Goal: Task Accomplishment & Management: Complete application form

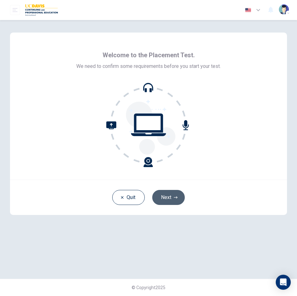
click at [167, 197] on button "Next" at bounding box center [168, 197] width 32 height 15
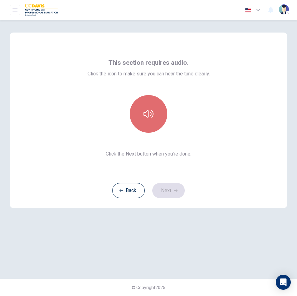
click at [151, 119] on button "button" at bounding box center [148, 113] width 37 height 37
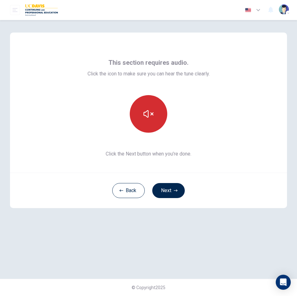
click at [151, 119] on button "button" at bounding box center [148, 113] width 37 height 37
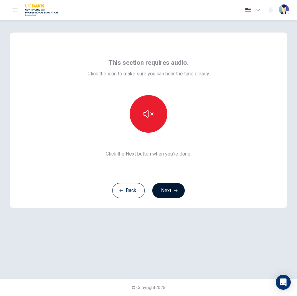
click at [165, 189] on button "Next" at bounding box center [168, 190] width 32 height 15
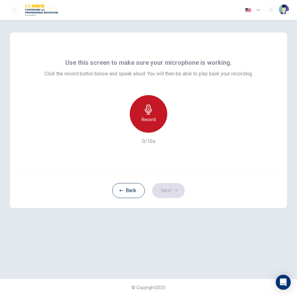
click at [151, 113] on icon "button" at bounding box center [148, 109] width 10 height 10
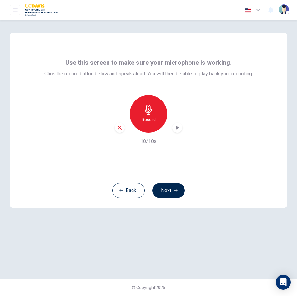
click at [177, 131] on icon "button" at bounding box center [177, 127] width 6 height 6
click at [174, 191] on icon "button" at bounding box center [176, 190] width 4 height 4
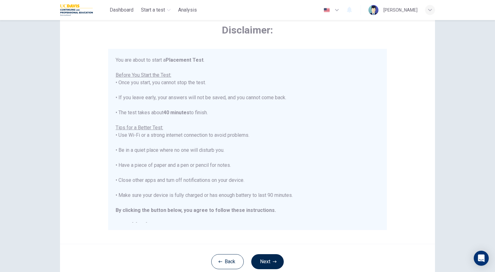
scroll to position [7, 0]
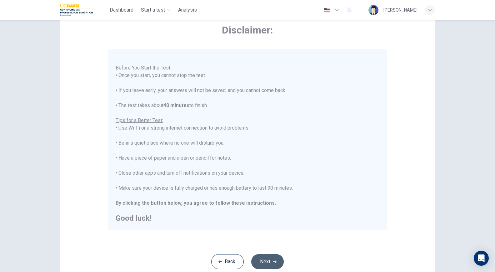
click at [274, 258] on button "Next" at bounding box center [267, 261] width 32 height 15
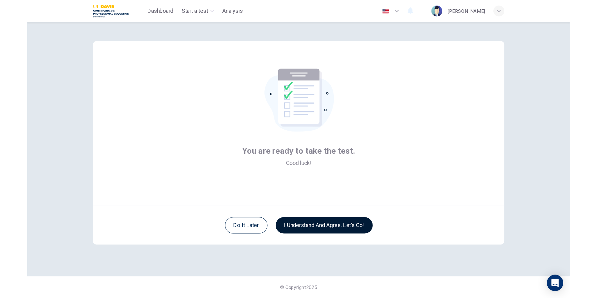
scroll to position [0, 0]
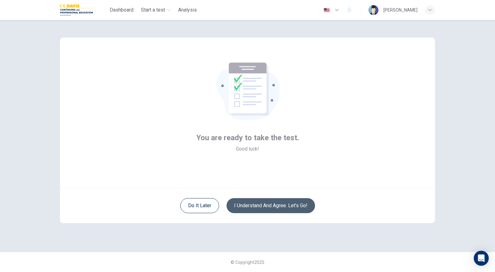
click at [282, 202] on button "I understand and agree. Let’s go!" at bounding box center [271, 205] width 88 height 15
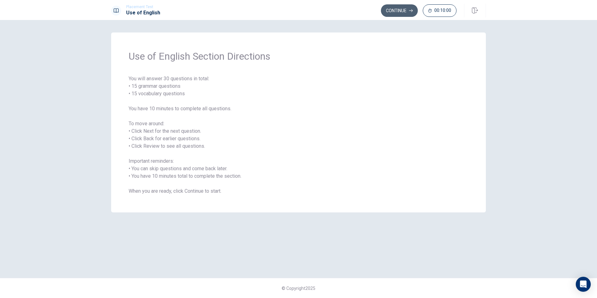
click at [297, 10] on button "Continue" at bounding box center [399, 10] width 37 height 12
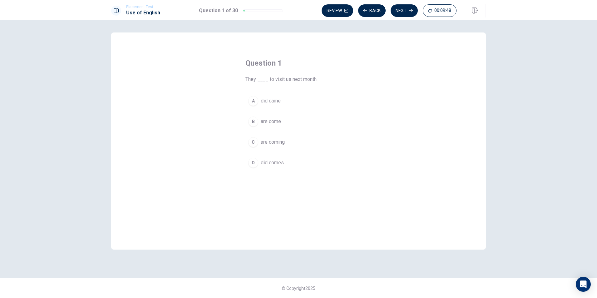
click at [269, 142] on span "are coming" at bounding box center [273, 141] width 24 height 7
click at [297, 14] on button "Next" at bounding box center [404, 10] width 27 height 12
click at [267, 120] on span "don’t" at bounding box center [266, 121] width 10 height 7
click at [274, 159] on span "doesn’t" at bounding box center [269, 162] width 16 height 7
click at [297, 8] on button "Next" at bounding box center [404, 10] width 27 height 12
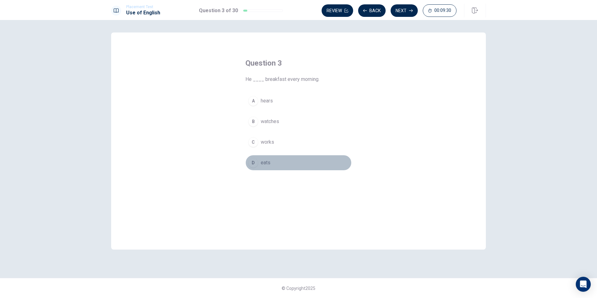
click at [269, 161] on span "eats" at bounding box center [266, 162] width 10 height 7
click at [297, 9] on button "Next" at bounding box center [404, 10] width 27 height 12
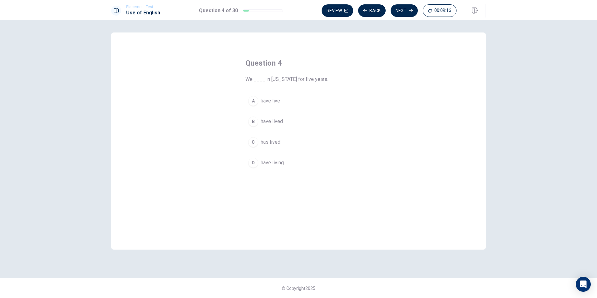
click at [279, 141] on span "has lived" at bounding box center [271, 141] width 20 height 7
click at [297, 8] on button "Next" at bounding box center [404, 10] width 27 height 12
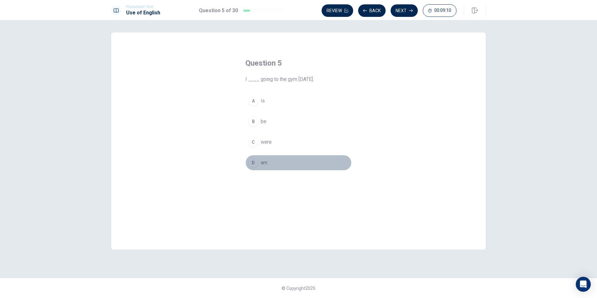
click at [262, 163] on span "am" at bounding box center [264, 162] width 7 height 7
click at [297, 12] on button "Next" at bounding box center [404, 10] width 27 height 12
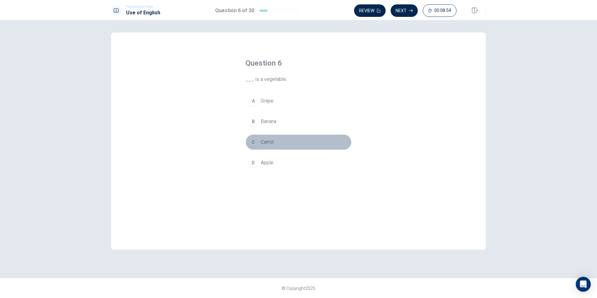
click at [272, 143] on span "Carrot" at bounding box center [267, 141] width 13 height 7
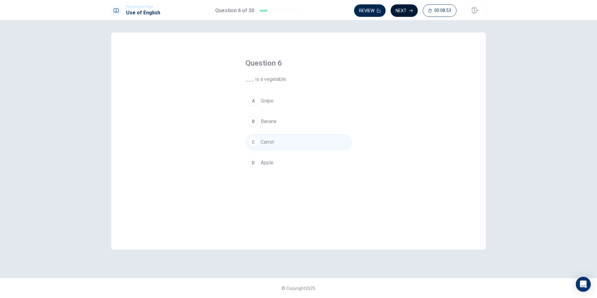
click at [297, 14] on button "Next" at bounding box center [404, 10] width 27 height 12
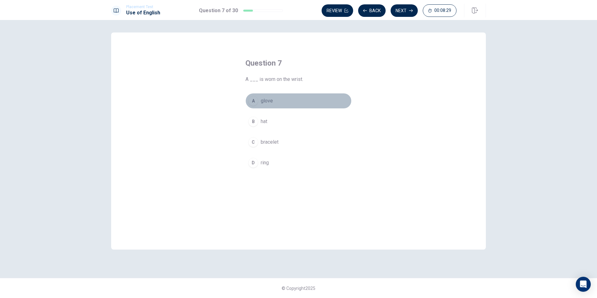
click at [269, 100] on span "glove" at bounding box center [267, 100] width 12 height 7
click at [297, 9] on button "Next" at bounding box center [404, 10] width 27 height 12
click at [264, 99] on span "keep" at bounding box center [266, 100] width 11 height 7
click at [261, 140] on button "C clean" at bounding box center [299, 142] width 106 height 16
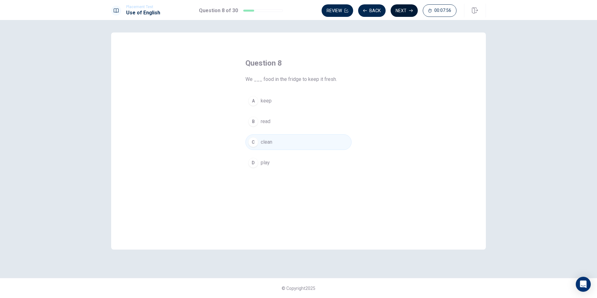
click at [297, 9] on button "Next" at bounding box center [404, 10] width 27 height 12
click at [265, 102] on span "Do" at bounding box center [264, 100] width 6 height 7
click at [297, 9] on button "Next" at bounding box center [404, 10] width 27 height 12
click at [269, 118] on span "lamp" at bounding box center [266, 121] width 11 height 7
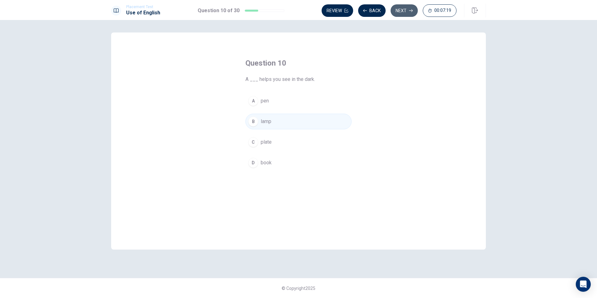
click at [297, 12] on button "Next" at bounding box center [404, 10] width 27 height 12
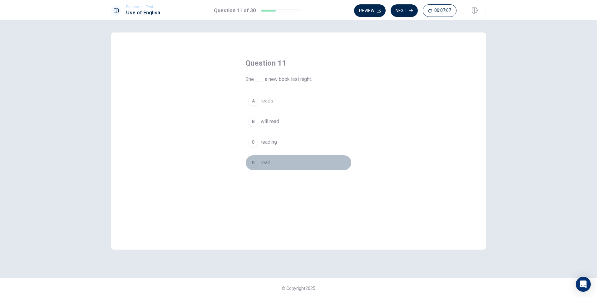
click at [268, 162] on span "read" at bounding box center [266, 162] width 10 height 7
click at [297, 8] on button "Next" at bounding box center [404, 10] width 27 height 12
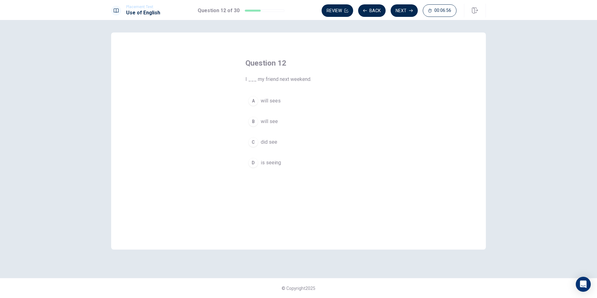
click at [263, 122] on span "will see" at bounding box center [269, 121] width 17 height 7
click at [297, 10] on button "Next" at bounding box center [404, 10] width 27 height 12
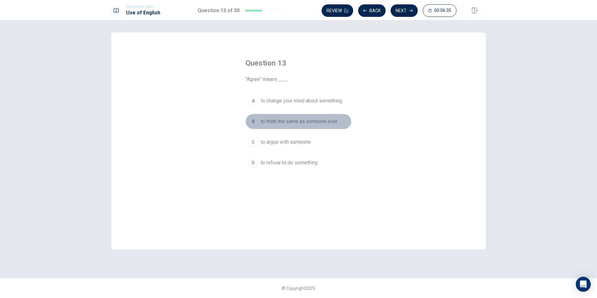
click at [297, 124] on span "to think the same as someone else" at bounding box center [299, 121] width 77 height 7
click at [297, 11] on button "Next" at bounding box center [404, 10] width 27 height 12
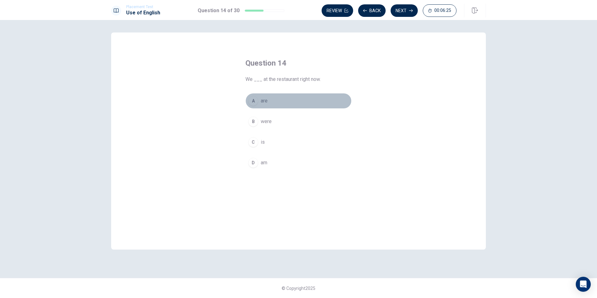
click at [267, 100] on button "A are" at bounding box center [299, 101] width 106 height 16
click at [297, 10] on button "Next" at bounding box center [404, 10] width 27 height 12
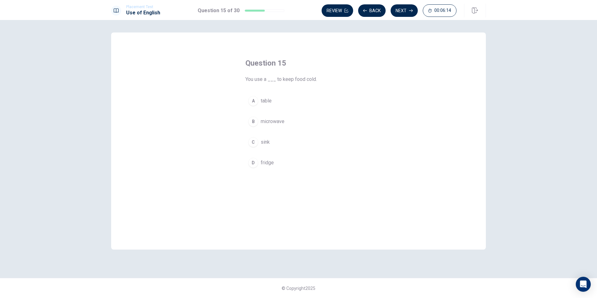
click at [269, 165] on span "fridge" at bounding box center [267, 162] width 13 height 7
click at [297, 9] on button "Next" at bounding box center [404, 10] width 27 height 12
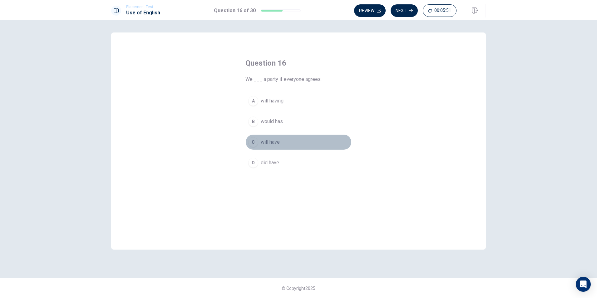
click at [277, 141] on span "will have" at bounding box center [270, 141] width 19 height 7
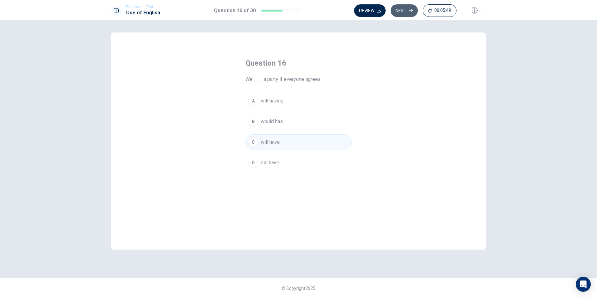
click at [297, 8] on button "Next" at bounding box center [404, 10] width 27 height 12
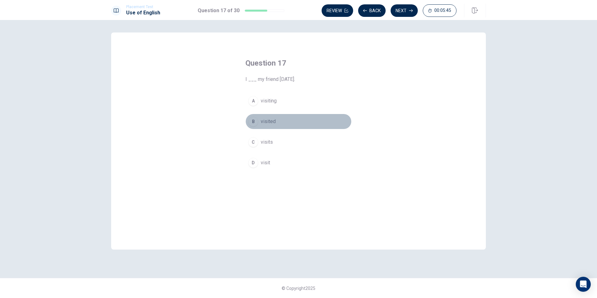
click at [272, 120] on span "visited" at bounding box center [268, 121] width 15 height 7
click at [297, 10] on button "Next" at bounding box center [404, 10] width 27 height 12
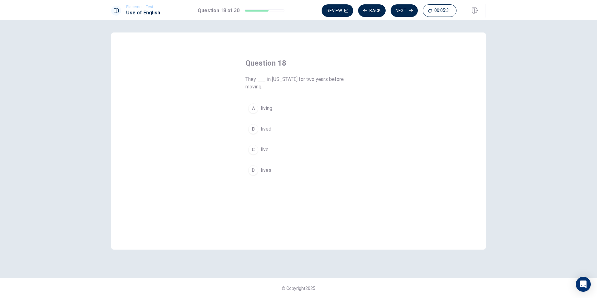
click at [270, 128] on span "lived" at bounding box center [266, 128] width 11 height 7
click at [297, 8] on button "Next" at bounding box center [404, 10] width 27 height 12
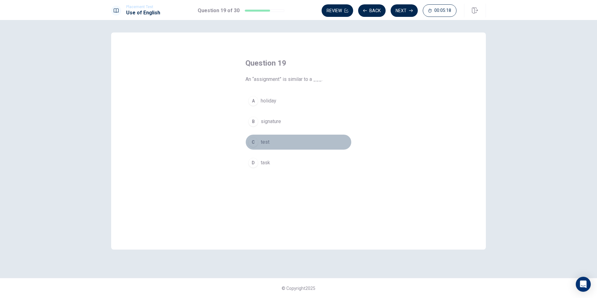
click at [263, 141] on span "test" at bounding box center [265, 141] width 9 height 7
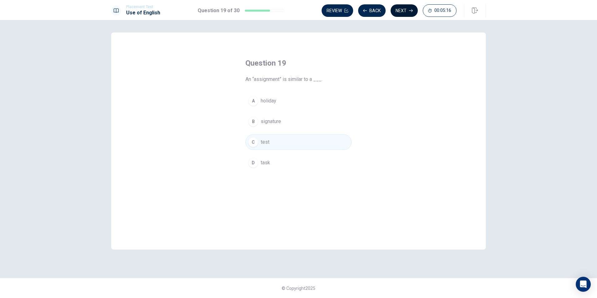
click at [297, 9] on button "Next" at bounding box center [404, 10] width 27 height 12
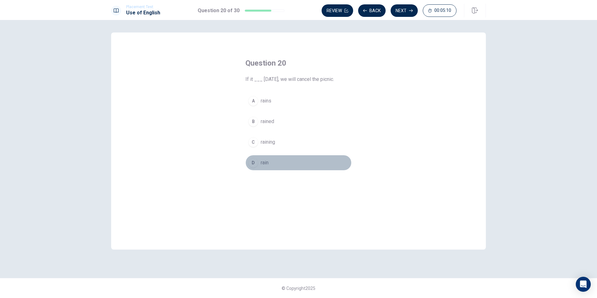
click at [257, 161] on div "D" at bounding box center [253, 163] width 10 height 10
click at [297, 11] on button "Next" at bounding box center [404, 10] width 27 height 12
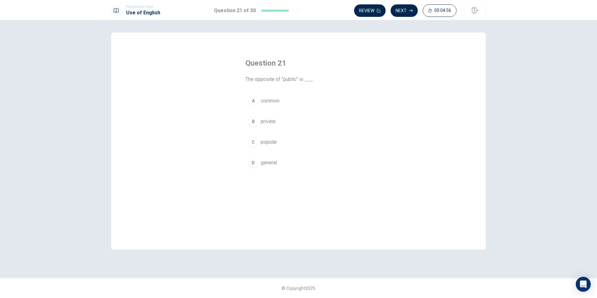
click at [259, 121] on button "B private" at bounding box center [299, 122] width 106 height 16
click at [297, 8] on button "Next" at bounding box center [404, 10] width 27 height 12
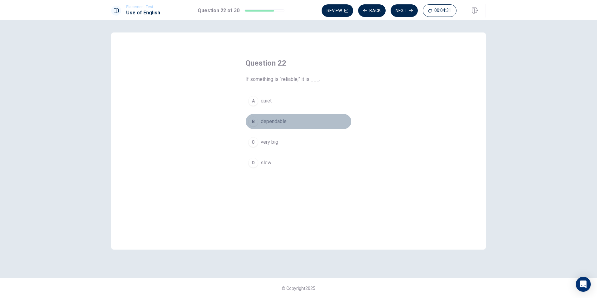
click at [274, 120] on span "dependable" at bounding box center [274, 121] width 26 height 7
click at [297, 10] on button "Next" at bounding box center [404, 10] width 27 height 12
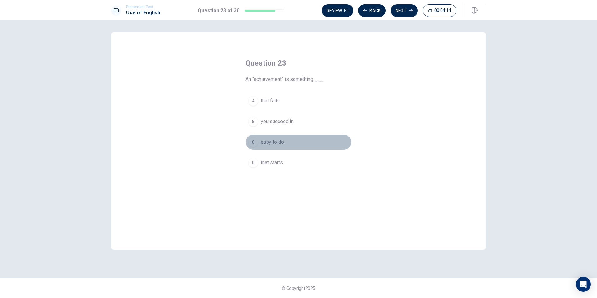
click at [277, 141] on span "easy to do" at bounding box center [272, 141] width 23 height 7
click at [282, 120] on span "you succeed in" at bounding box center [277, 121] width 33 height 7
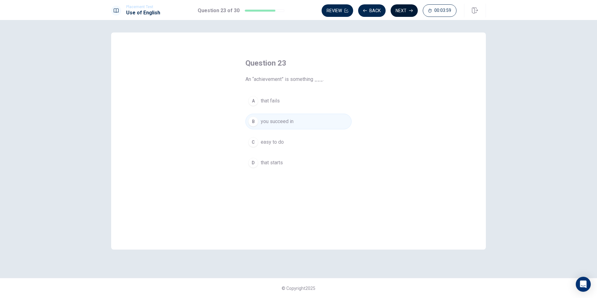
click at [297, 9] on button "Next" at bounding box center [404, 10] width 27 height 12
click at [297, 121] on span "to say you will definitely do something" at bounding box center [303, 121] width 84 height 7
click at [297, 12] on button "Next" at bounding box center [404, 10] width 27 height 12
click at [259, 163] on button "D a" at bounding box center [299, 163] width 106 height 16
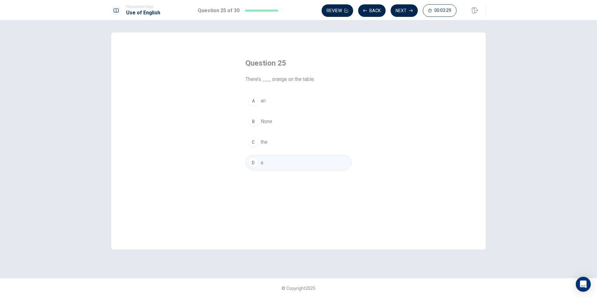
click at [265, 102] on span "an" at bounding box center [263, 100] width 5 height 7
click at [297, 10] on button "Next" at bounding box center [404, 10] width 27 height 12
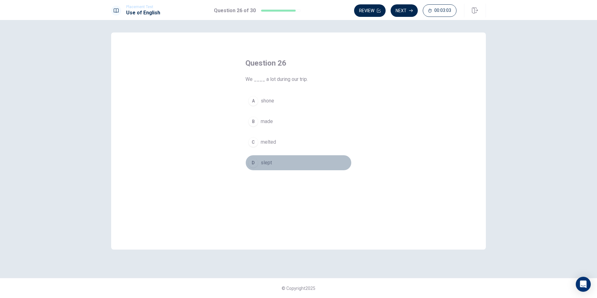
click at [267, 164] on span "slept" at bounding box center [266, 162] width 11 height 7
click at [297, 11] on button "Next" at bounding box center [404, 10] width 27 height 12
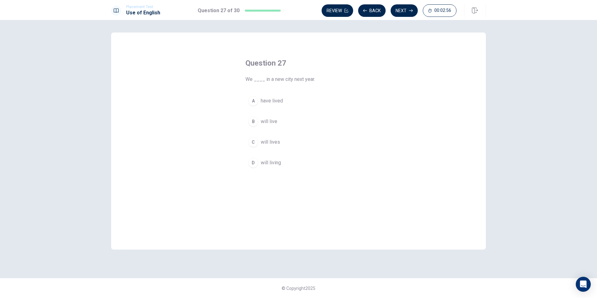
click at [267, 123] on span "will live" at bounding box center [269, 121] width 17 height 7
click at [297, 10] on button "Next" at bounding box center [404, 10] width 27 height 12
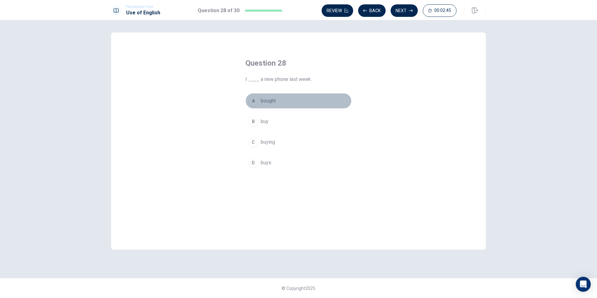
click at [271, 101] on span "bought" at bounding box center [268, 100] width 15 height 7
click at [297, 8] on button "Next" at bounding box center [404, 10] width 27 height 12
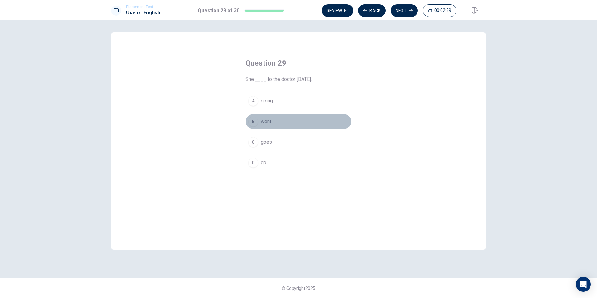
click at [270, 121] on span "went" at bounding box center [266, 121] width 11 height 7
click at [297, 12] on button "Next" at bounding box center [404, 10] width 27 height 12
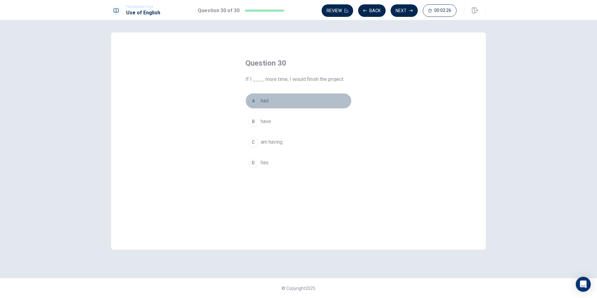
click at [266, 101] on span "had" at bounding box center [265, 100] width 8 height 7
click at [297, 11] on button "Next" at bounding box center [404, 10] width 27 height 12
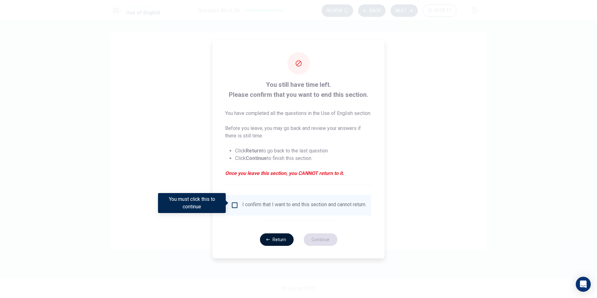
click at [279, 242] on button "Return" at bounding box center [277, 239] width 34 height 12
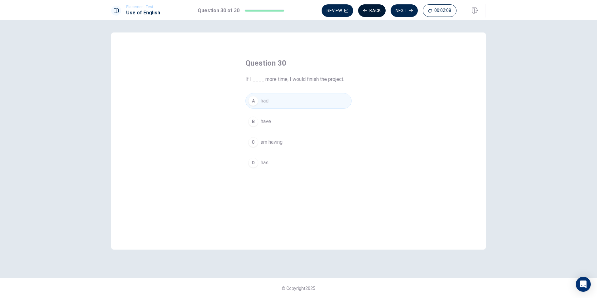
click at [297, 7] on button "Back" at bounding box center [371, 10] width 27 height 12
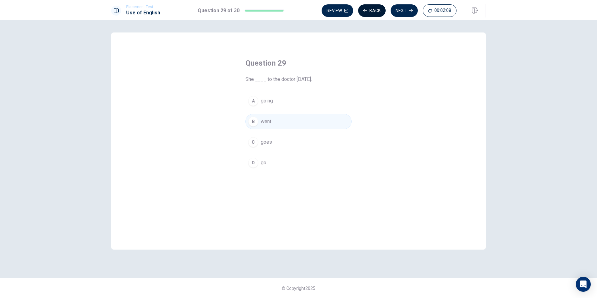
click at [297, 7] on button "Back" at bounding box center [371, 10] width 27 height 12
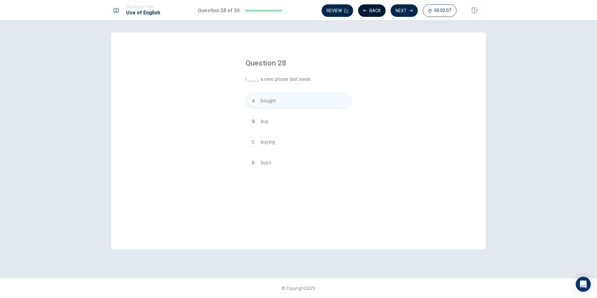
click at [297, 7] on button "Back" at bounding box center [371, 10] width 27 height 12
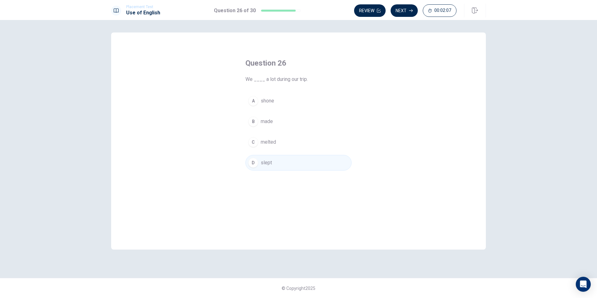
click at [297, 7] on button "Review" at bounding box center [370, 10] width 32 height 12
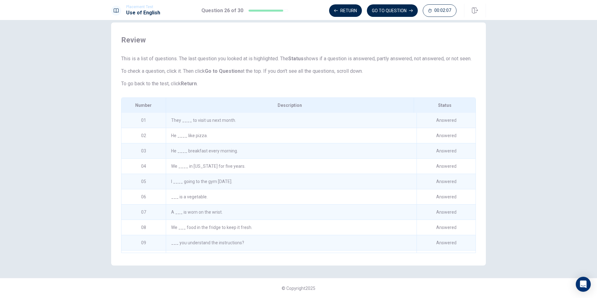
scroll to position [322, 0]
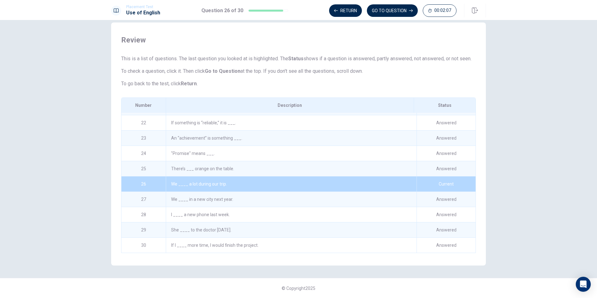
click at [297, 7] on button "GO TO QUESTION" at bounding box center [392, 10] width 51 height 12
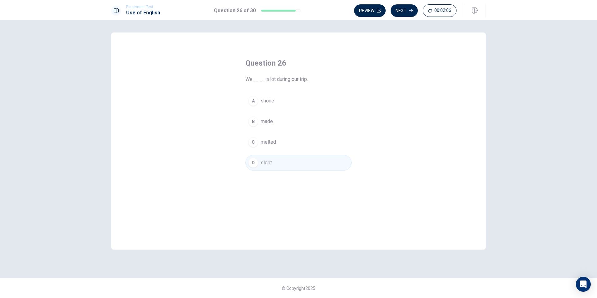
scroll to position [0, 0]
click at [297, 7] on button "Review" at bounding box center [370, 10] width 32 height 12
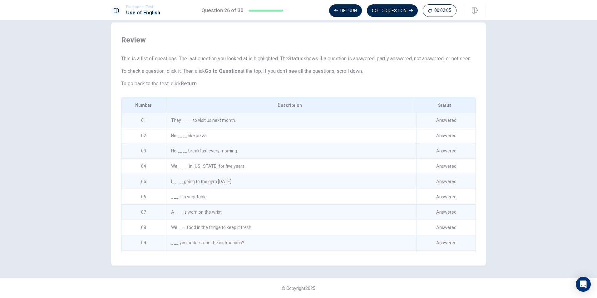
scroll to position [322, 0]
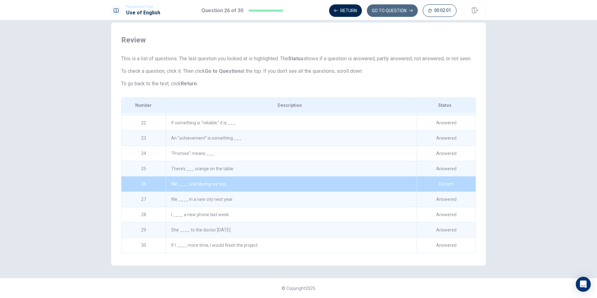
click at [297, 7] on button "GO TO QUESTION" at bounding box center [392, 10] width 51 height 12
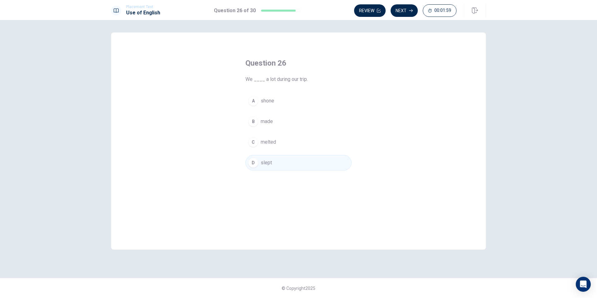
click at [297, 7] on button "Review" at bounding box center [370, 10] width 32 height 12
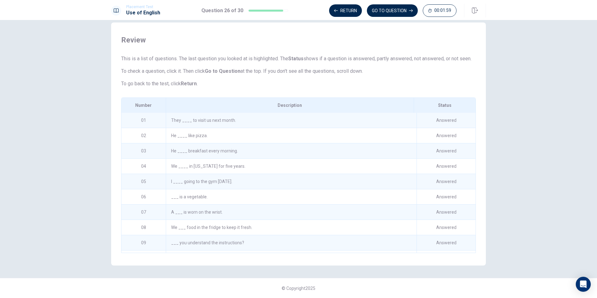
scroll to position [322, 0]
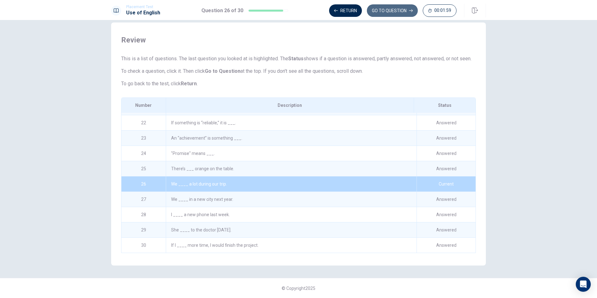
click at [297, 7] on button "GO TO QUESTION" at bounding box center [392, 10] width 51 height 12
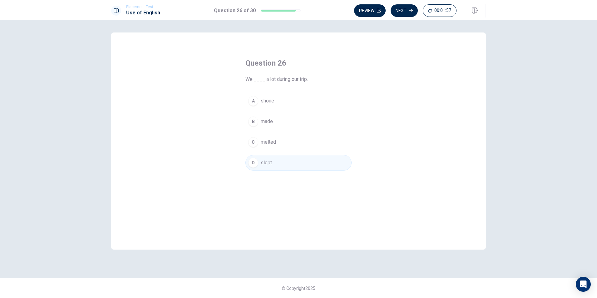
click at [297, 7] on button "Review" at bounding box center [370, 10] width 32 height 12
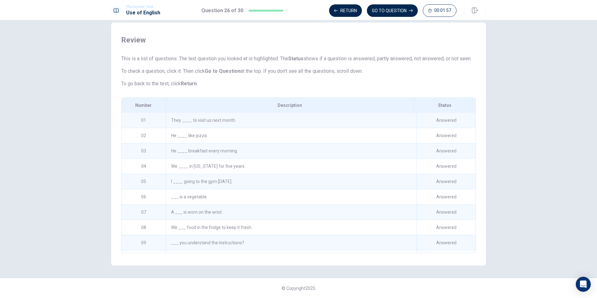
scroll to position [322, 0]
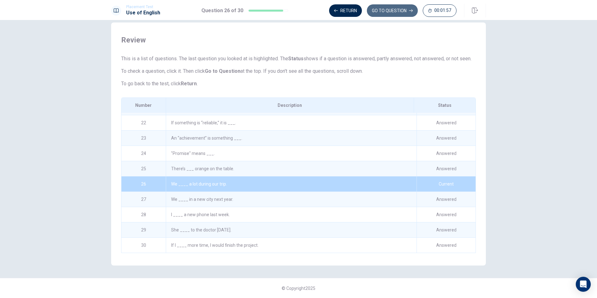
click at [297, 7] on button "GO TO QUESTION" at bounding box center [392, 10] width 51 height 12
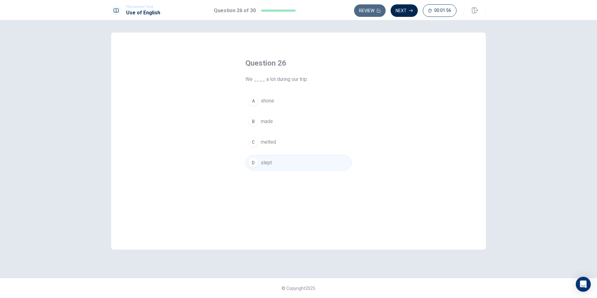
click at [297, 7] on button "Review" at bounding box center [370, 10] width 32 height 12
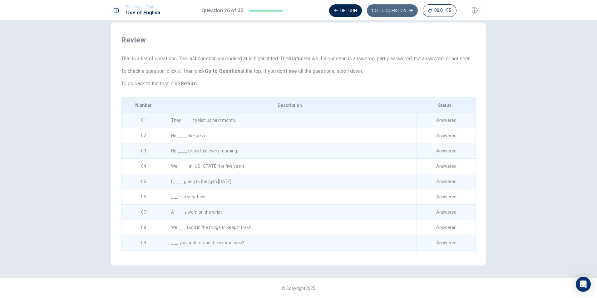
click at [297, 7] on button "GO TO QUESTION" at bounding box center [392, 10] width 51 height 12
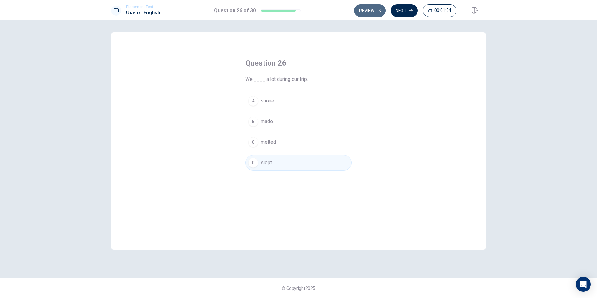
click at [297, 7] on button "Review" at bounding box center [370, 10] width 32 height 12
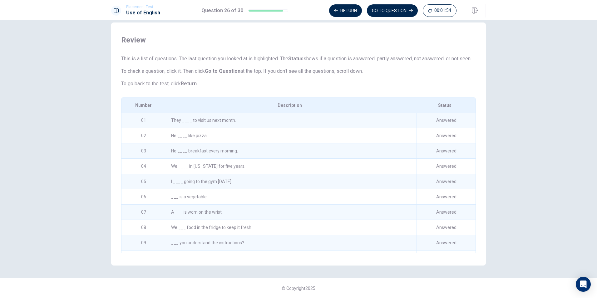
scroll to position [322, 0]
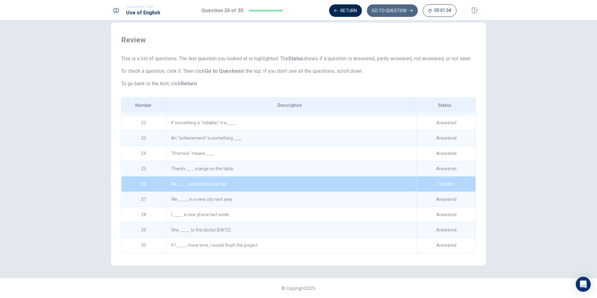
click at [297, 7] on button "GO TO QUESTION" at bounding box center [392, 10] width 51 height 12
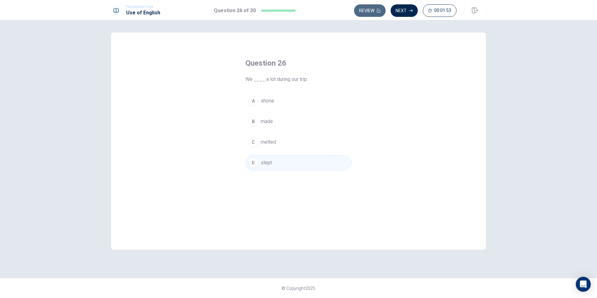
click at [297, 7] on button "Review" at bounding box center [370, 10] width 32 height 12
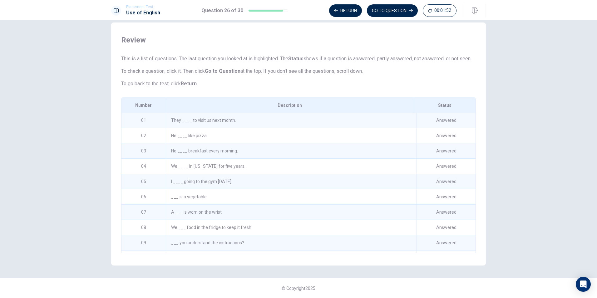
scroll to position [322, 0]
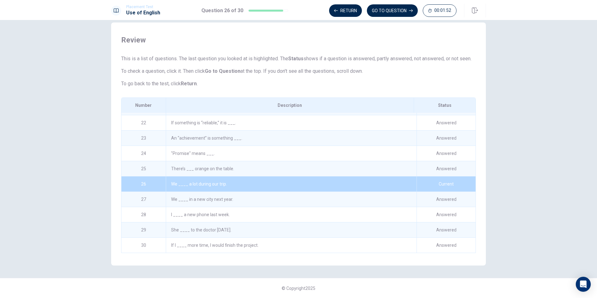
click at [297, 7] on button "GO TO QUESTION" at bounding box center [392, 10] width 51 height 12
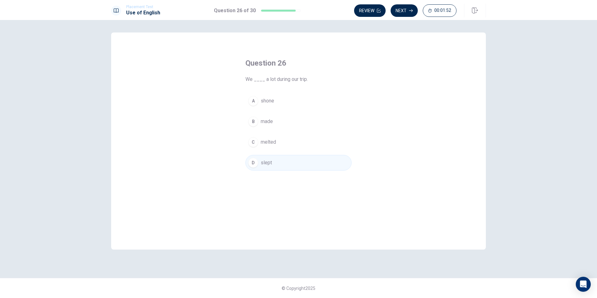
scroll to position [0, 0]
click at [297, 7] on button "Review" at bounding box center [370, 10] width 32 height 12
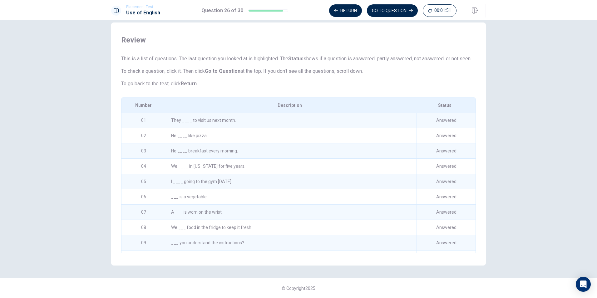
scroll to position [322, 0]
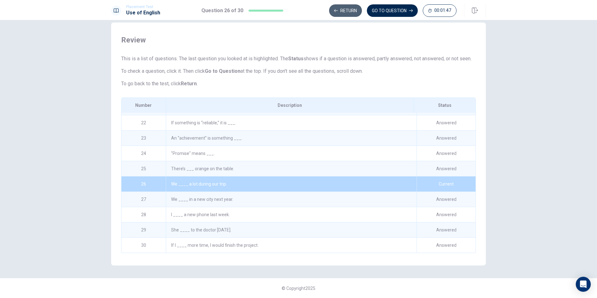
click at [297, 7] on button "Return" at bounding box center [345, 10] width 33 height 12
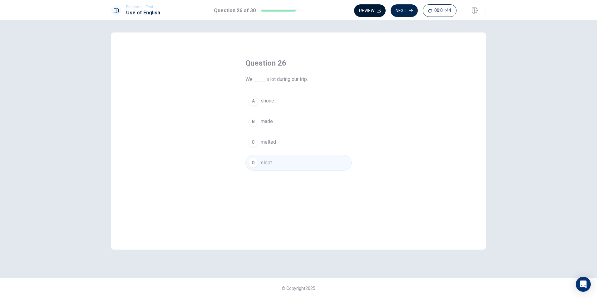
click at [297, 10] on button "Review" at bounding box center [370, 10] width 32 height 12
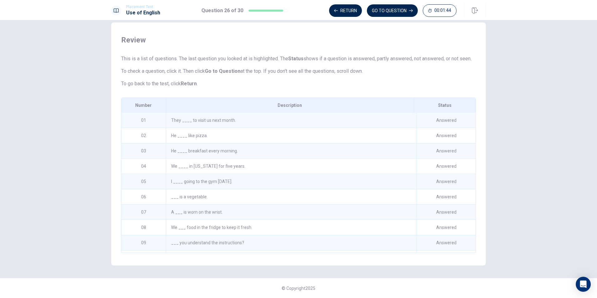
scroll to position [322, 0]
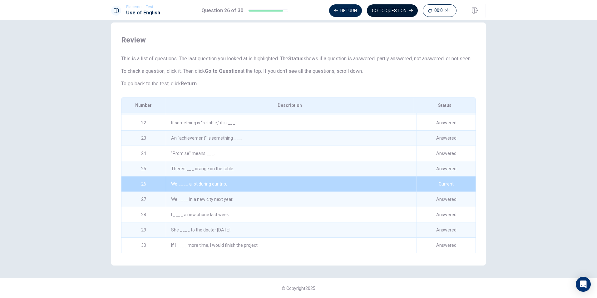
click at [297, 10] on button "GO TO QUESTION" at bounding box center [392, 10] width 51 height 12
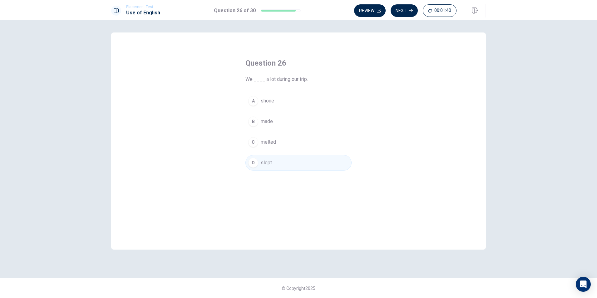
scroll to position [0, 0]
click at [297, 12] on button "Next" at bounding box center [404, 10] width 27 height 12
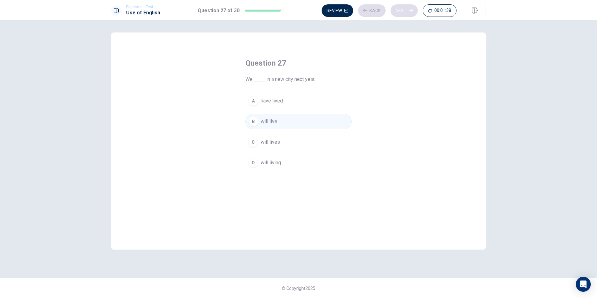
click at [297, 12] on div "Review Back Next 00:01:38" at bounding box center [389, 10] width 135 height 12
click at [297, 11] on button "Next" at bounding box center [404, 10] width 27 height 12
click at [297, 11] on div "Review Back Next 00:01:36" at bounding box center [389, 10] width 135 height 12
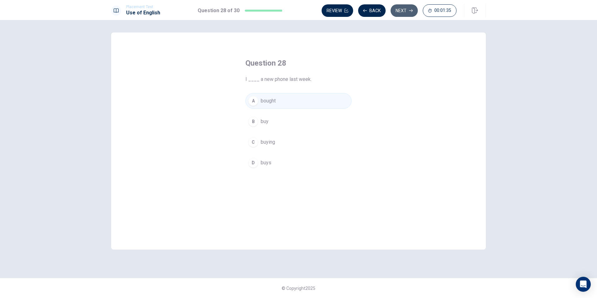
click at [297, 11] on button "Next" at bounding box center [404, 10] width 27 height 12
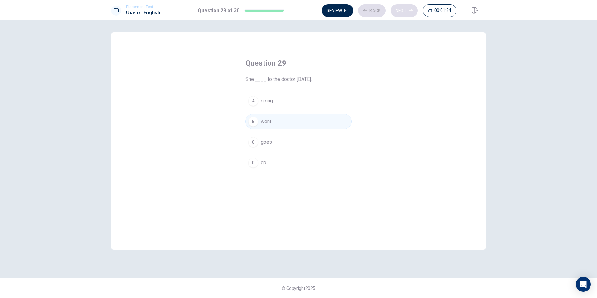
click at [297, 11] on div "Review Back Next 00:01:34" at bounding box center [389, 10] width 135 height 12
click at [297, 11] on button "Next" at bounding box center [404, 10] width 27 height 12
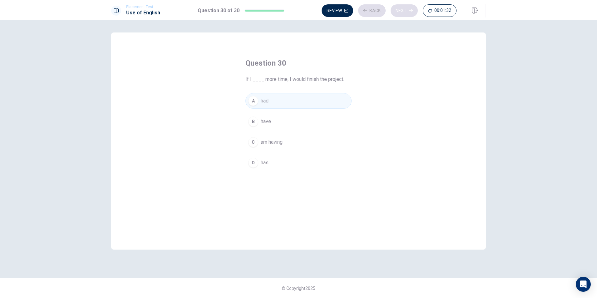
click at [297, 11] on div "Review Back Next 00:01:32" at bounding box center [389, 10] width 135 height 12
click at [297, 11] on button "Next" at bounding box center [404, 10] width 27 height 12
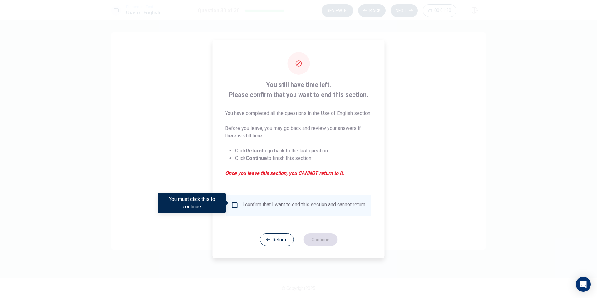
click at [235, 202] on input "You must click this to continue" at bounding box center [234, 205] width 7 height 7
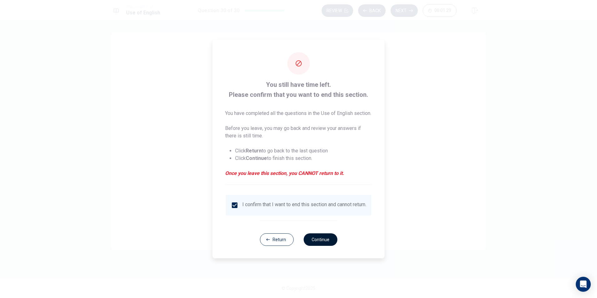
click at [297, 241] on button "Continue" at bounding box center [321, 239] width 34 height 12
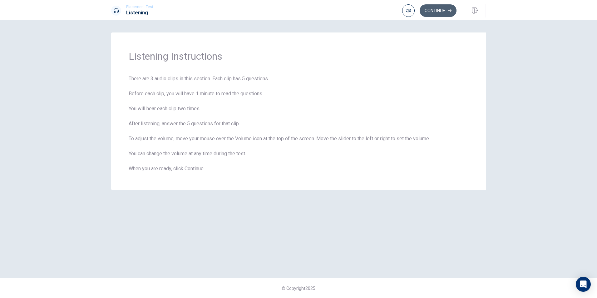
click at [297, 12] on button "Continue" at bounding box center [438, 10] width 37 height 12
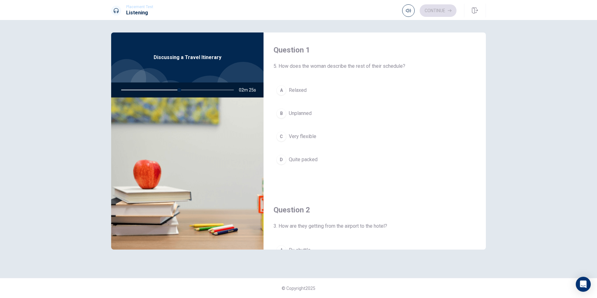
click at [297, 161] on span "Quite packed" at bounding box center [303, 159] width 29 height 7
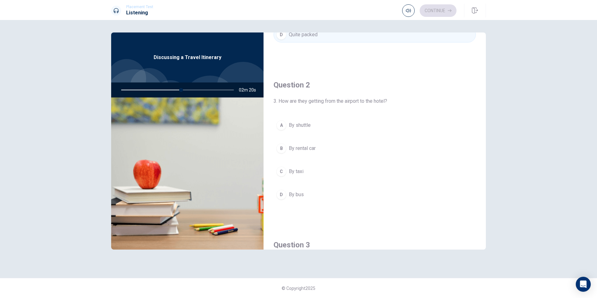
scroll to position [156, 0]
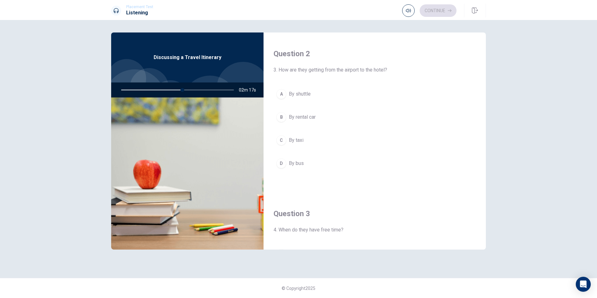
click at [297, 92] on span "By shuttle" at bounding box center [300, 93] width 22 height 7
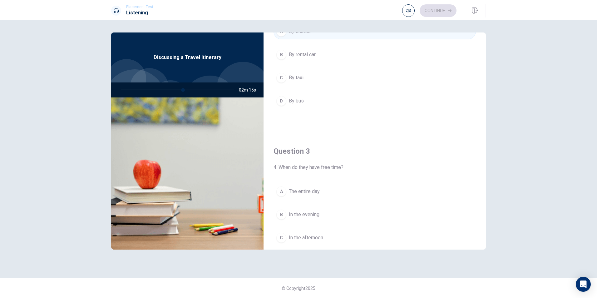
scroll to position [281, 0]
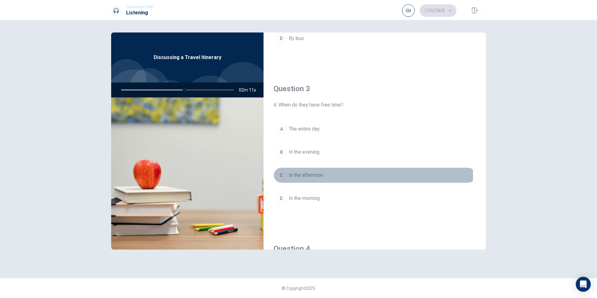
click at [297, 177] on span "In the afternoon" at bounding box center [306, 175] width 34 height 7
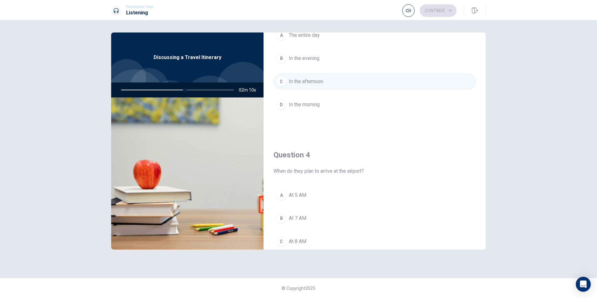
scroll to position [437, 0]
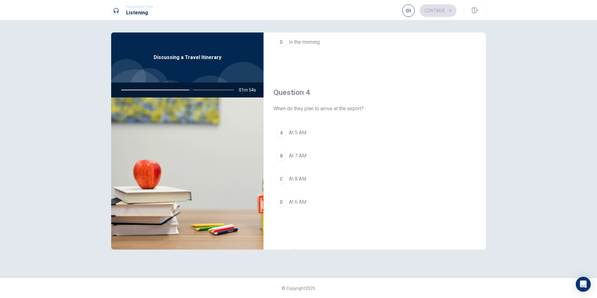
click at [297, 200] on span "At 6 AM" at bounding box center [297, 201] width 17 height 7
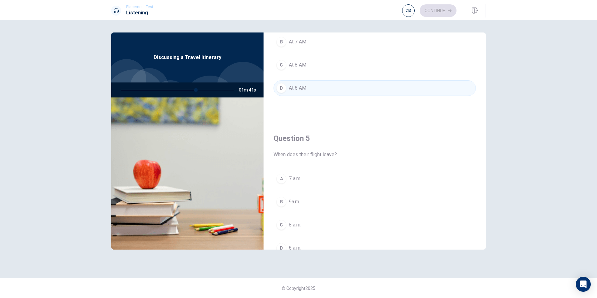
scroll to position [583, 0]
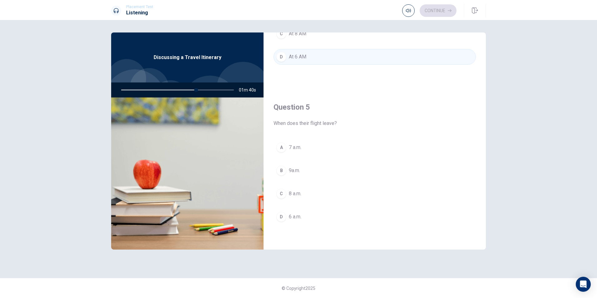
click at [296, 218] on span "6 a.m." at bounding box center [295, 216] width 12 height 7
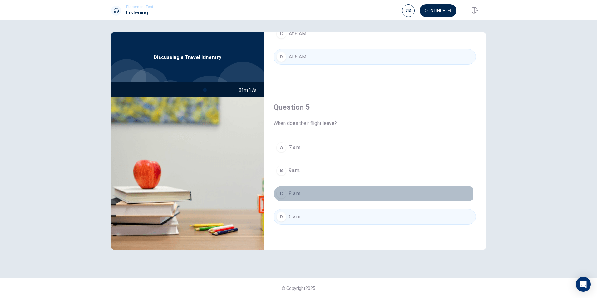
click at [297, 193] on button "C 8 a.m." at bounding box center [375, 194] width 202 height 16
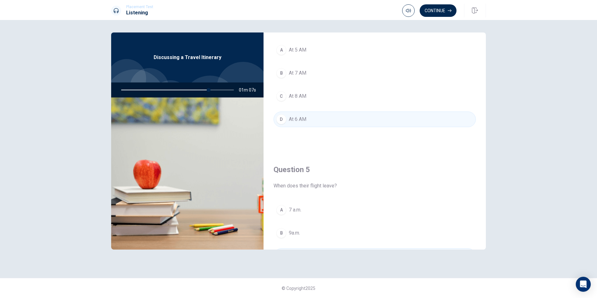
scroll to position [552, 0]
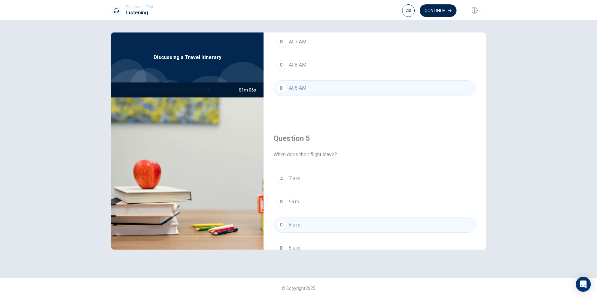
click at [297, 200] on button "B 9a.m." at bounding box center [375, 202] width 202 height 16
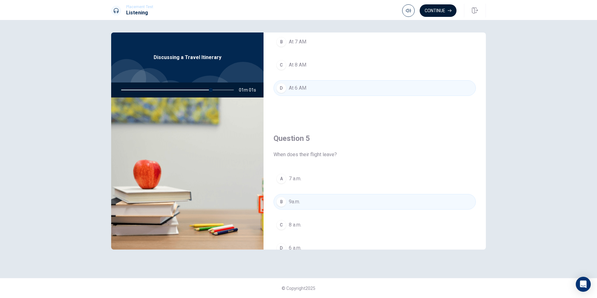
click at [297, 9] on button "Continue" at bounding box center [438, 10] width 37 height 12
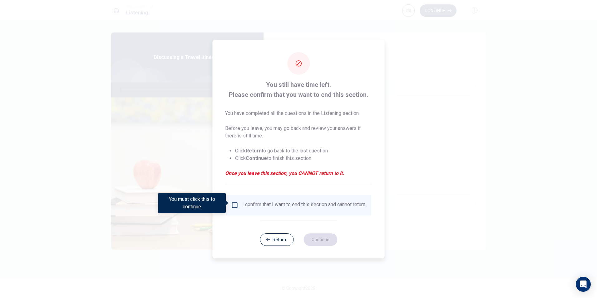
click at [236, 203] on input "You must click this to continue" at bounding box center [234, 205] width 7 height 7
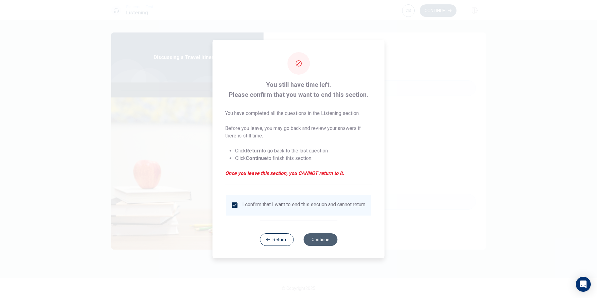
click at [297, 241] on button "Continue" at bounding box center [321, 239] width 34 height 12
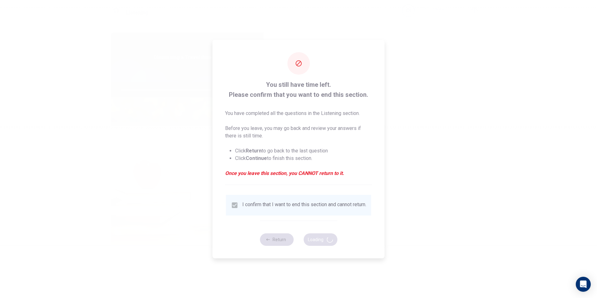
type input "82"
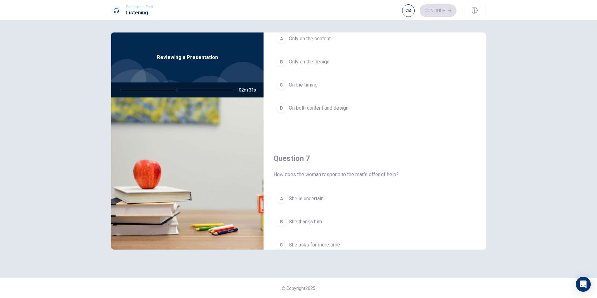
scroll to position [0, 0]
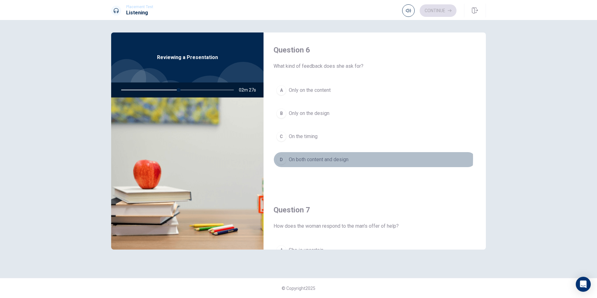
click at [297, 158] on span "On both content and design" at bounding box center [319, 159] width 60 height 7
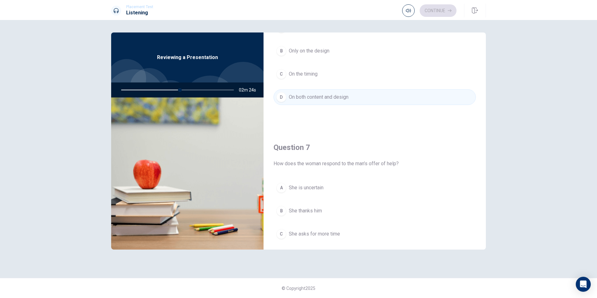
scroll to position [125, 0]
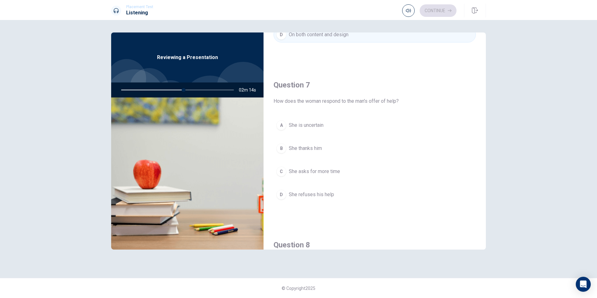
click at [297, 147] on span "She thanks him" at bounding box center [305, 148] width 33 height 7
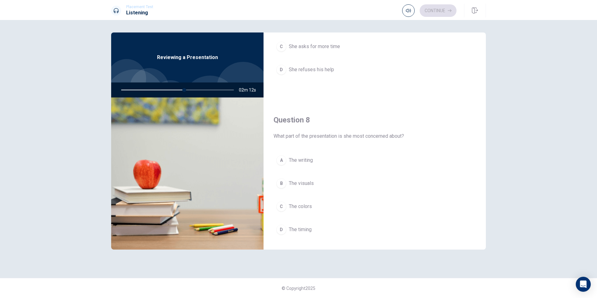
scroll to position [281, 0]
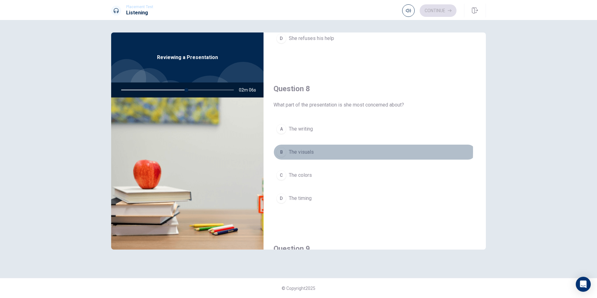
click at [297, 151] on span "The visuals" at bounding box center [301, 151] width 25 height 7
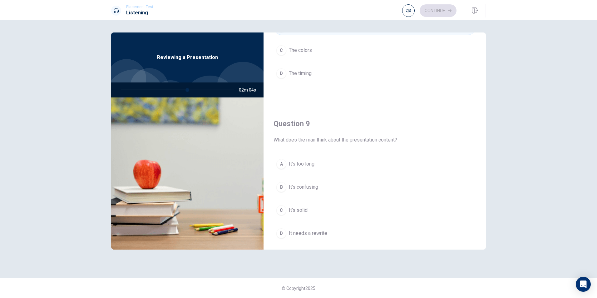
scroll to position [437, 0]
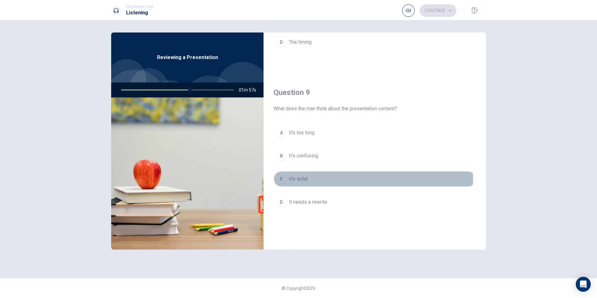
click at [297, 179] on span "It’s solid" at bounding box center [298, 178] width 19 height 7
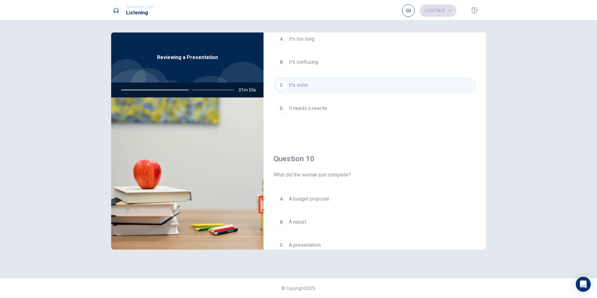
scroll to position [583, 0]
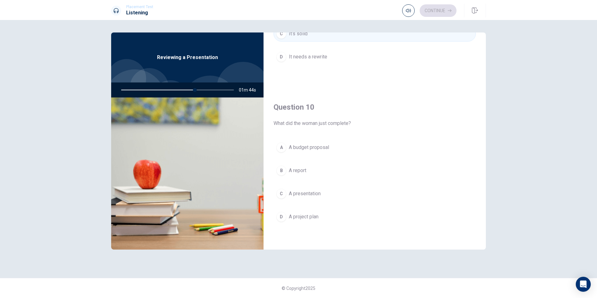
click at [297, 195] on span "A presentation" at bounding box center [305, 193] width 32 height 7
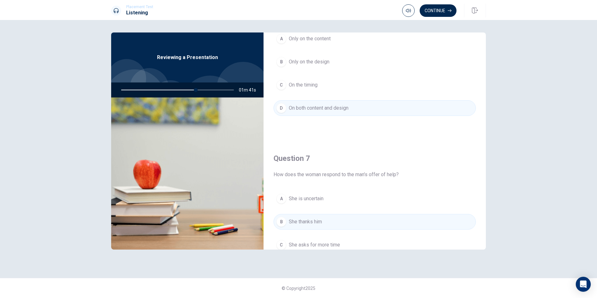
scroll to position [0, 0]
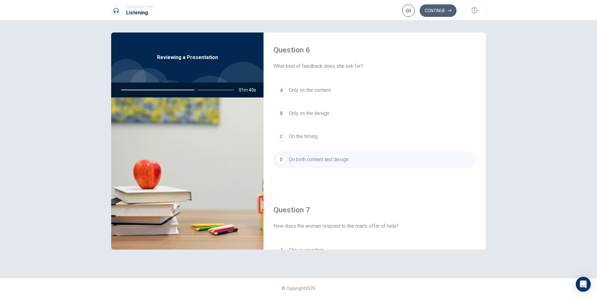
click at [297, 7] on button "Continue" at bounding box center [438, 10] width 37 height 12
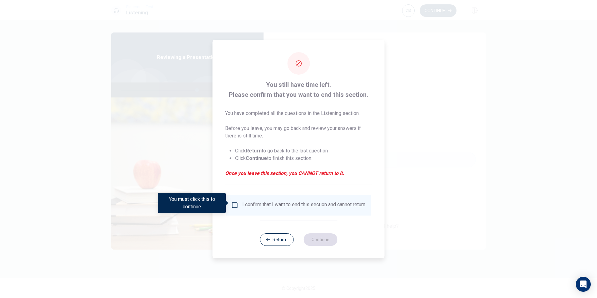
click at [274, 203] on div "I confirm that I want to end this section and cannot return." at bounding box center [304, 205] width 124 height 7
click at [235, 203] on input "You must click this to continue" at bounding box center [234, 205] width 7 height 7
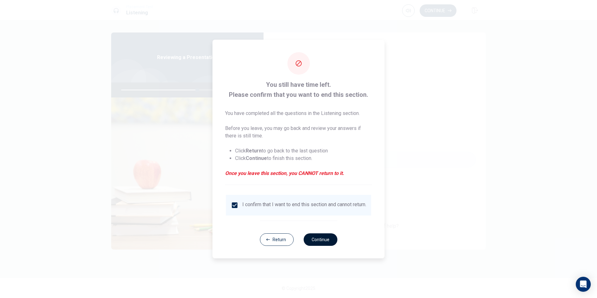
click at [297, 242] on button "Continue" at bounding box center [321, 239] width 34 height 12
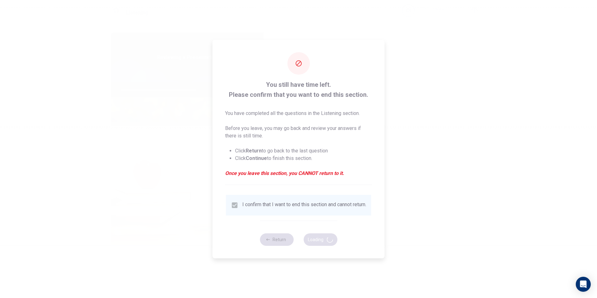
type input "69"
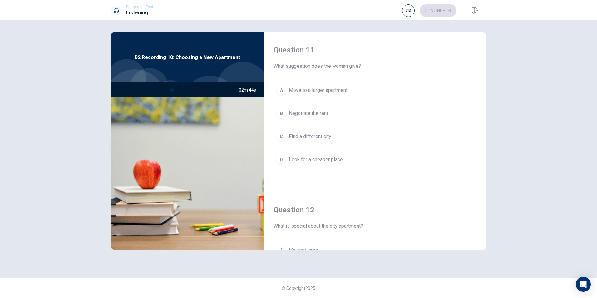
click at [297, 112] on span "Negotiate the rent" at bounding box center [308, 113] width 39 height 7
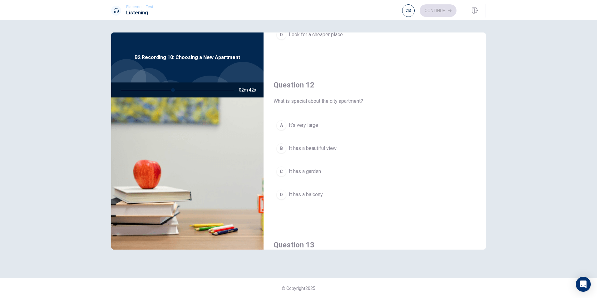
scroll to position [156, 0]
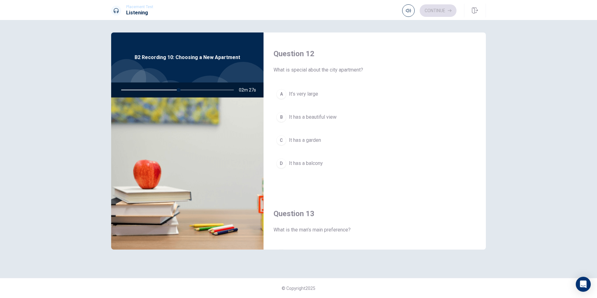
click at [297, 117] on button "B It has a beautiful view" at bounding box center [375, 117] width 202 height 16
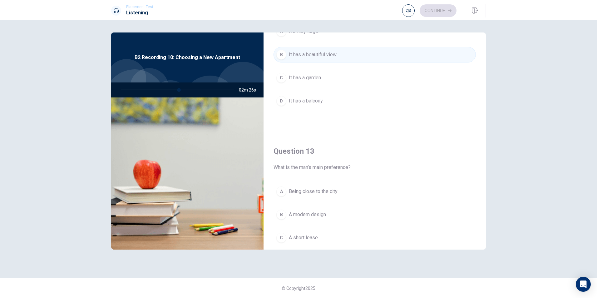
scroll to position [250, 0]
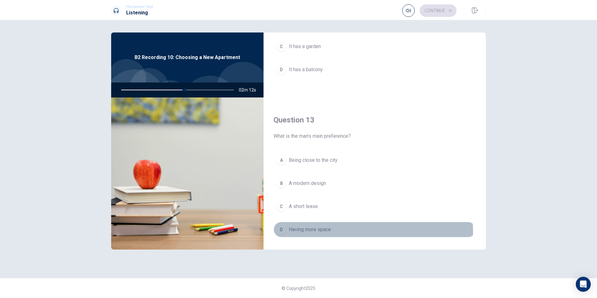
click at [297, 232] on span "Having more space" at bounding box center [310, 229] width 42 height 7
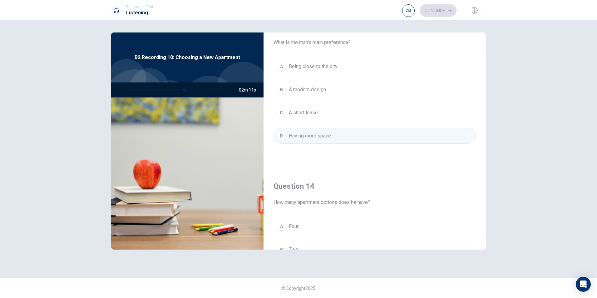
scroll to position [406, 0]
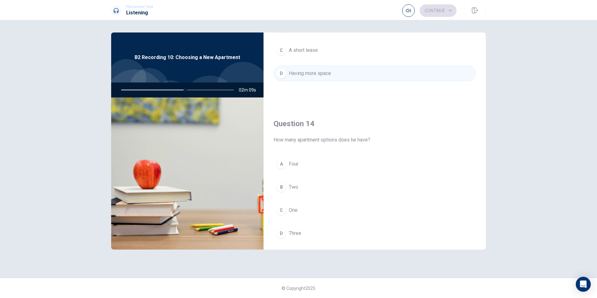
click at [293, 184] on span "Two" at bounding box center [293, 186] width 9 height 7
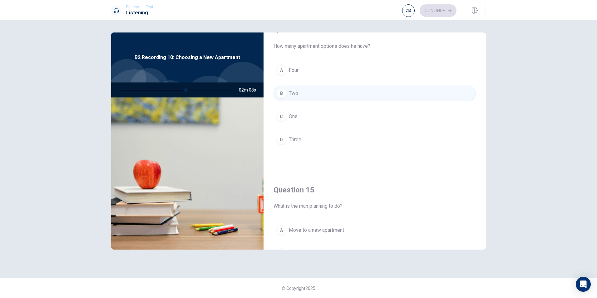
scroll to position [562, 0]
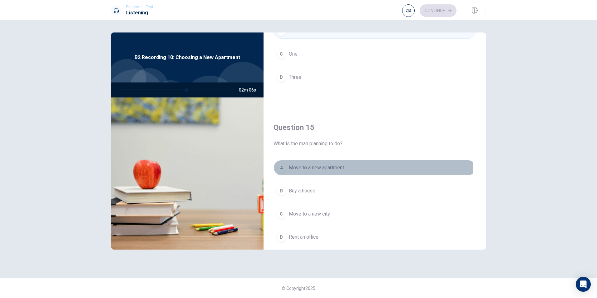
click at [297, 166] on span "Move to a new apartment" at bounding box center [316, 167] width 55 height 7
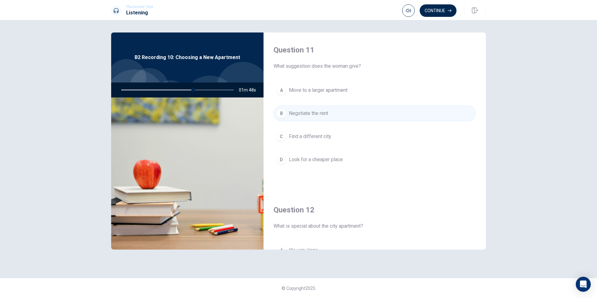
scroll to position [0, 0]
click at [297, 9] on button "Continue" at bounding box center [438, 10] width 37 height 12
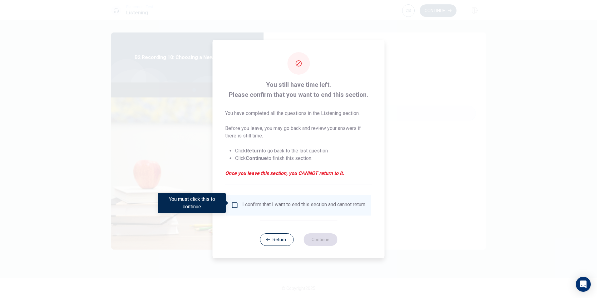
click at [290, 205] on div "I confirm that I want to end this section and cannot return." at bounding box center [304, 205] width 124 height 7
click at [290, 202] on div "I confirm that I want to end this section and cannot return." at bounding box center [304, 205] width 124 height 7
click at [234, 205] on input "You must click this to continue" at bounding box center [234, 205] width 7 height 7
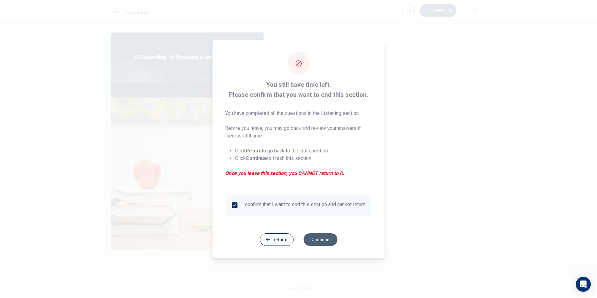
click at [297, 244] on button "Continue" at bounding box center [321, 239] width 34 height 12
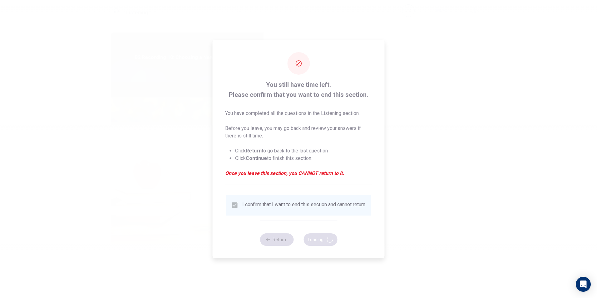
type input "67"
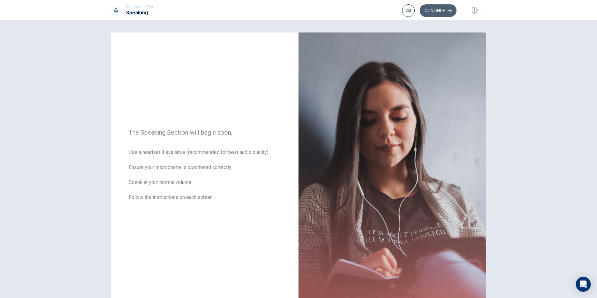
click at [297, 10] on button "Continue" at bounding box center [438, 10] width 37 height 12
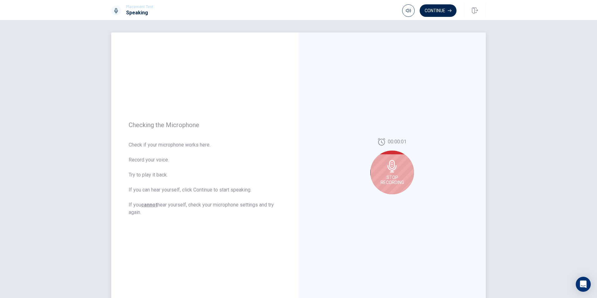
click at [297, 177] on span "Stop Recording" at bounding box center [392, 180] width 23 height 10
click at [297, 197] on button "Play Audio" at bounding box center [399, 199] width 9 height 9
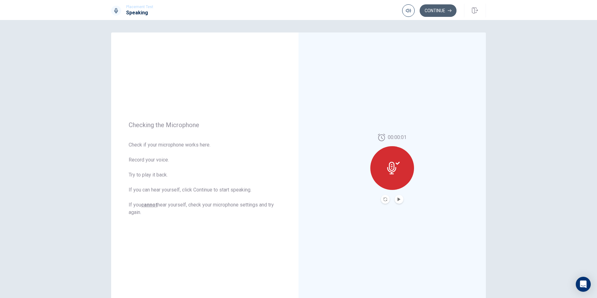
click at [297, 9] on button "Continue" at bounding box center [438, 10] width 37 height 12
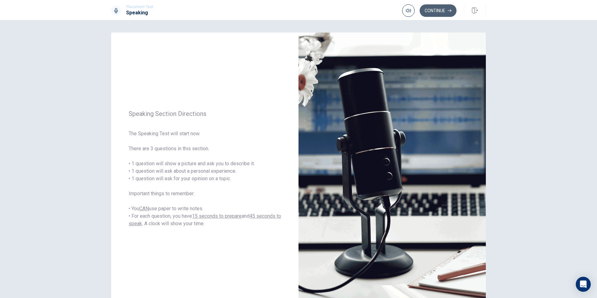
click at [297, 10] on button "Continue" at bounding box center [438, 10] width 37 height 12
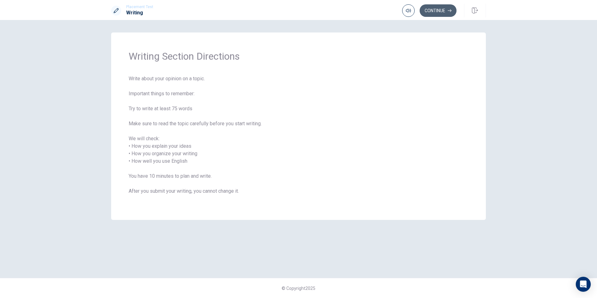
click at [297, 9] on button "Continue" at bounding box center [438, 10] width 37 height 12
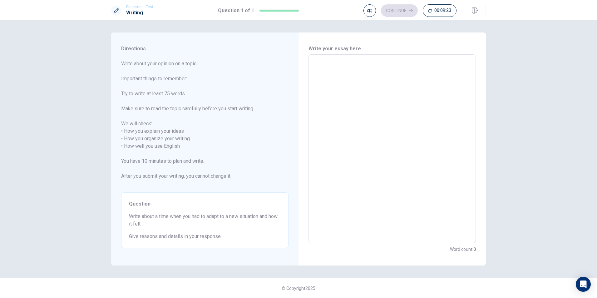
click at [297, 68] on textarea at bounding box center [392, 149] width 159 height 178
type textarea "I"
type textarea "x"
type textarea "In"
type textarea "x"
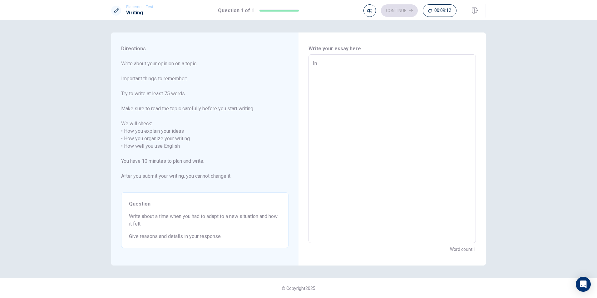
type textarea "In"
type textarea "x"
type textarea "In m"
type textarea "x"
type textarea "In my"
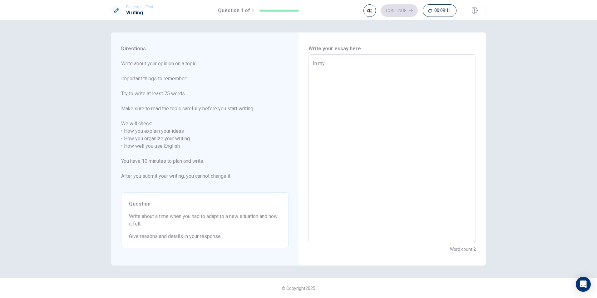
type textarea "x"
type textarea "In my"
type textarea "x"
type textarea "In my o"
type textarea "x"
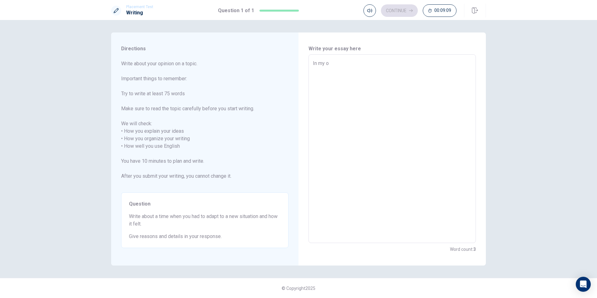
type textarea "In my op"
type textarea "x"
type textarea "In my opi"
type textarea "x"
type textarea "In my opin"
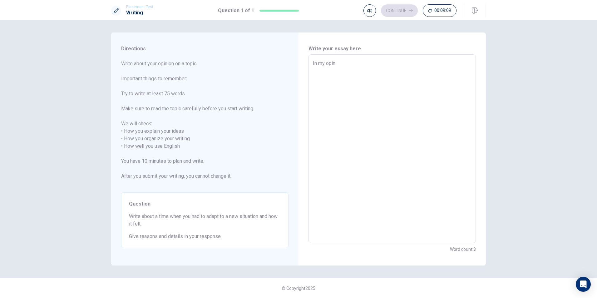
type textarea "x"
type textarea "In my opini"
type textarea "x"
type textarea "In my opinio"
type textarea "x"
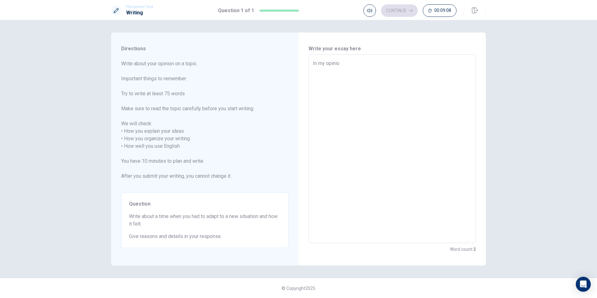
type textarea "In my opinion"
type textarea "x"
type textarea "In my opinion"
type textarea "x"
type textarea "In my opinion"
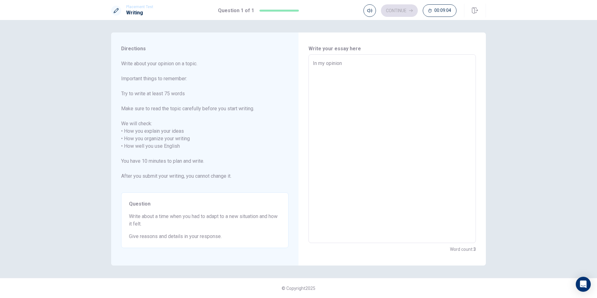
type textarea "x"
type textarea "In my opinion,"
type textarea "x"
type textarea "In my opinion,"
type textarea "x"
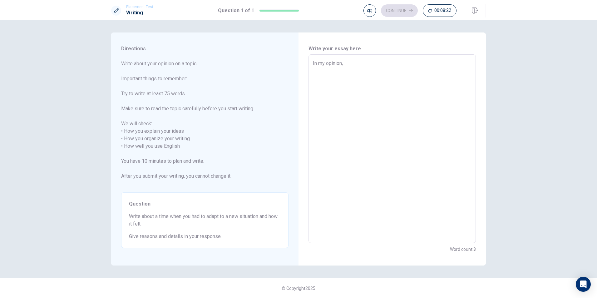
type textarea "In my opinion, I"
type textarea "x"
type textarea "In my opinion, I1"
type textarea "x"
type textarea "In my opinion, I"
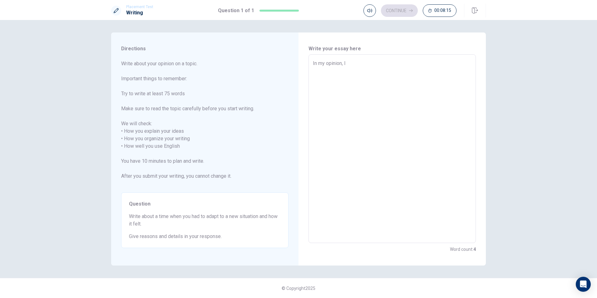
type textarea "x"
type textarea "In my opinion, I'"
type textarea "x"
type textarea "In my opinion, I'm"
type textarea "x"
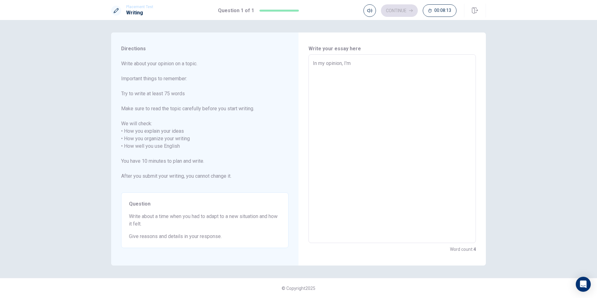
type textarea "In my opinion, I'm"
type textarea "x"
type textarea "In my opinion, I'm e"
type textarea "x"
type textarea "In my opinion, I'm ec"
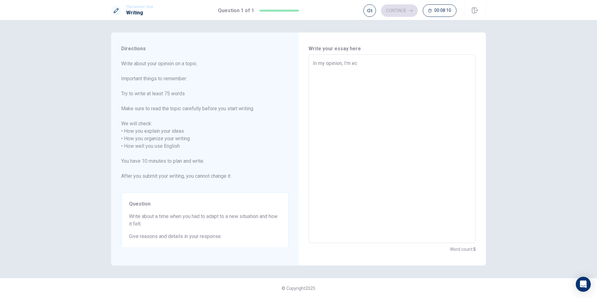
type textarea "x"
type textarea "In my opinion, I'm e"
type textarea "x"
type textarea "In my opinion, I'm ex"
type textarea "x"
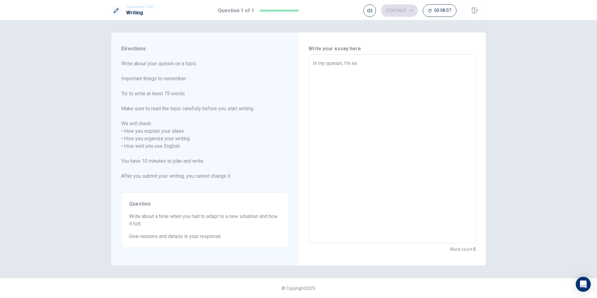
type textarea "In my opinion, I'm exc"
type textarea "x"
type textarea "In my opinion, I'm exci"
type textarea "x"
type textarea "In my opinion, I'm excit"
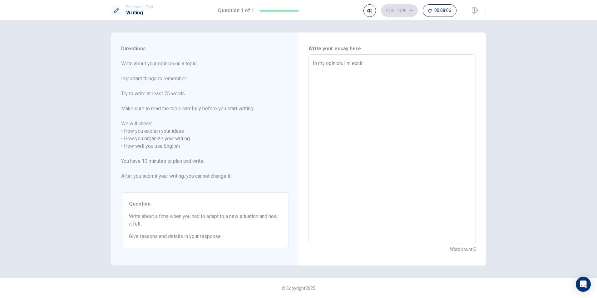
type textarea "x"
type textarea "In my opinion, I'm exciti"
type textarea "x"
type textarea "In my opinion, I'm excitin"
type textarea "x"
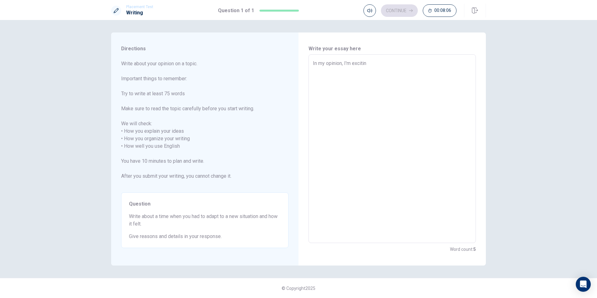
type textarea "In my opinion, I'm exciting"
type textarea "x"
type textarea "In my opinion, I'm excitin"
type textarea "x"
type textarea "In my opinion, I'm excitine"
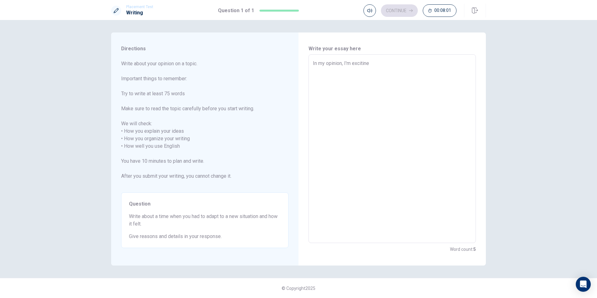
type textarea "x"
type textarea "In my opinion, I'm excitined"
type textarea "x"
type textarea "In my opinion, I'm excitined"
type textarea "x"
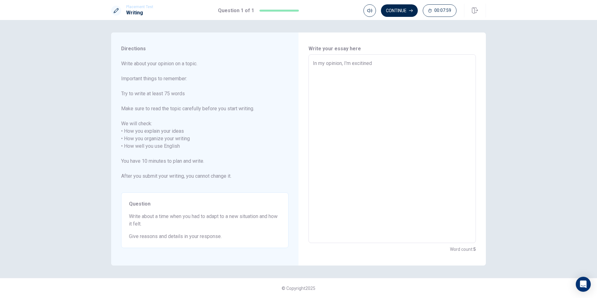
type textarea "In my opinion, I'm excitined a"
type textarea "x"
type textarea "In my opinion, I'm excitined ab"
type textarea "x"
type textarea "In my opinion, I'm excitined abo"
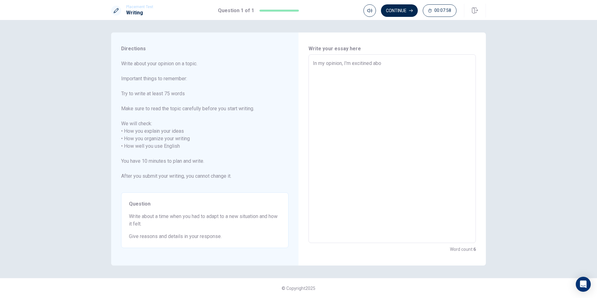
type textarea "x"
type textarea "In my opinion, I'm excitined abou"
type textarea "x"
type textarea "In my opinion, I'm excitined about"
type textarea "x"
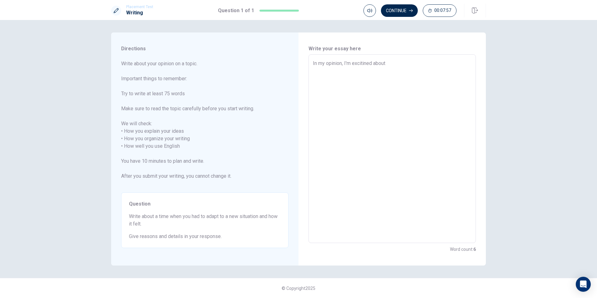
type textarea "In my opinion, I'm excitined about"
type textarea "x"
type textarea "In my opinion, I'm excitined about n"
type textarea "x"
type textarea "In my opinion, I'm excitined about ne"
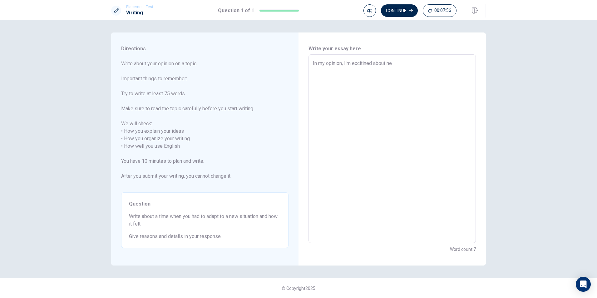
type textarea "x"
type textarea "In my opinion, I'm excitined about new"
type textarea "x"
type textarea "In my opinion, I'm excitined about new"
type textarea "x"
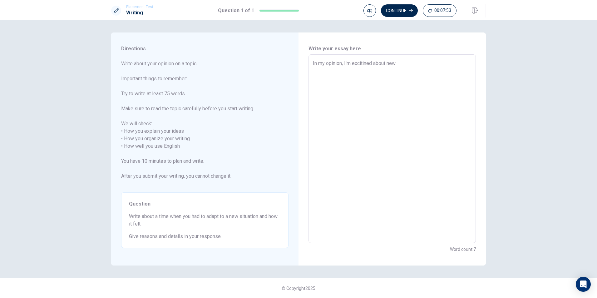
type textarea "In my opinion, I'm excitined about new s"
type textarea "x"
type textarea "In my opinion, I'm excitined about new si"
type textarea "x"
type textarea "In my opinion, I'm excitined about new sit"
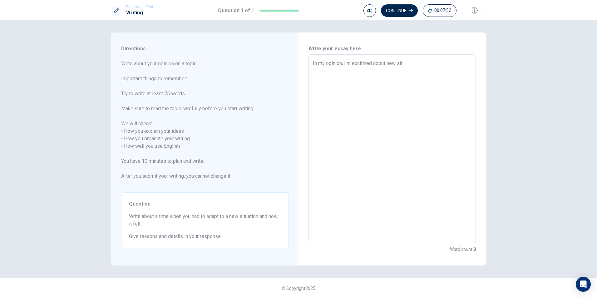
type textarea "x"
type textarea "In my opinion, I'm excitined about new situ"
type textarea "x"
type textarea "In my opinion, I'm excitined about new situa"
type textarea "x"
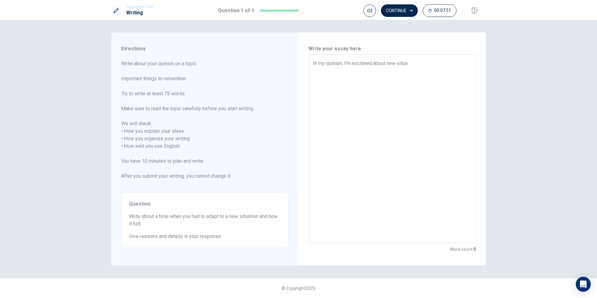
type textarea "In my opinion, I'm excitined about new situat"
type textarea "x"
type textarea "In my opinion, I'm excitined about new situati"
type textarea "x"
type textarea "In my opinion, I'm excitined about new situatio"
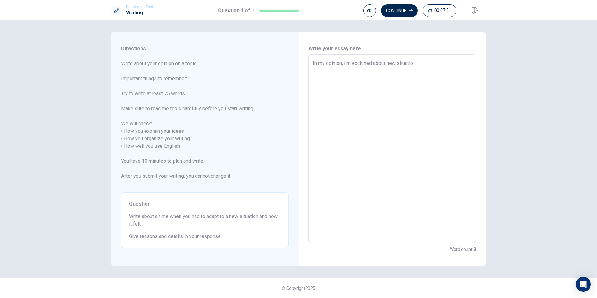
type textarea "x"
type textarea "In my opinion, I'm excitined about new situation"
type textarea "x"
type textarea "In my opinion, I'm excitined about new situation!"
type textarea "x"
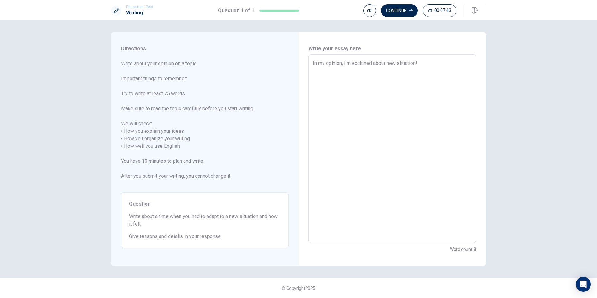
type textarea "In my opinion, I'm excitined about new situation"
type textarea "x"
type textarea "In my opinion, I'm excitined about new situation."
type textarea "x"
type textarea "In my opinion, I'm excitined about new situation."
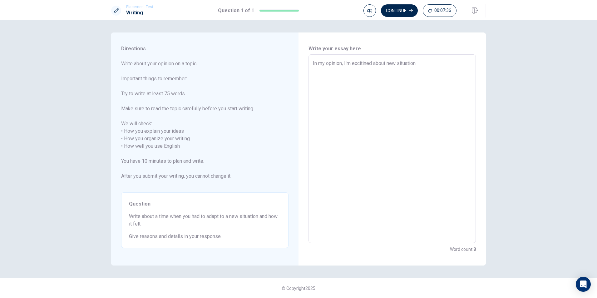
type textarea "x"
type textarea "In my opinion, I'm excitined about new situation. S"
type textarea "x"
type textarea "In my opinion, I'm excitined about new situation. Ss"
type textarea "x"
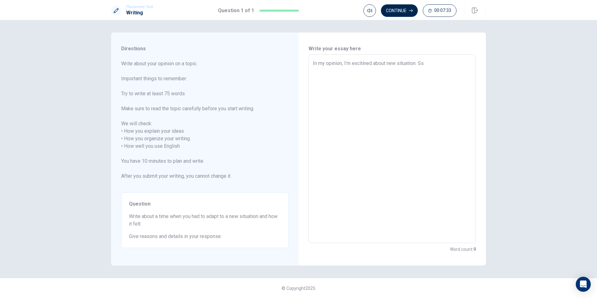
type textarea "In my opinion, I'm excitined about new situation. Ssi"
type textarea "x"
type textarea "In my opinion, I'm excitined about new situation. Ssi\"
type textarea "x"
type textarea "In my opinion, I'm excitined about new situation. Ssi\\"
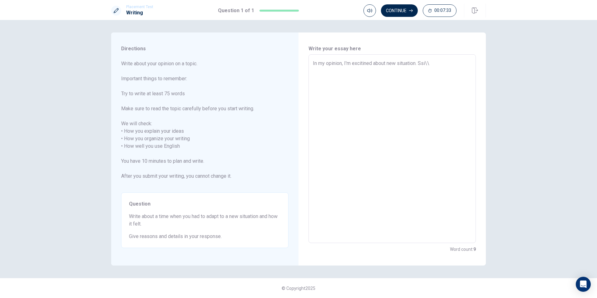
type textarea "x"
type textarea "In my opinion, I'm excitined about new situation. Ssi\"
type textarea "x"
type textarea "In my opinion, I'm excitined about new situation. Ssi"
type textarea "x"
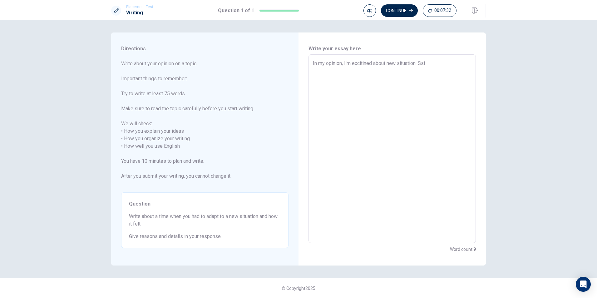
type textarea "In my opinion, I'm excitined about new situation. Ss"
type textarea "x"
type textarea "In my opinion, I'm excitined about new situation. S"
type textarea "x"
type textarea "In my opinion, I'm excitined about new situation. So"
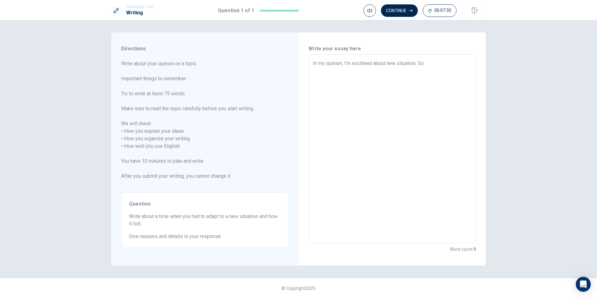
type textarea "x"
type textarea "In my opinion, I'm excitined about new situation. Som"
type textarea "x"
type textarea "In my opinion, I'm excitined about new situation. Some"
type textarea "x"
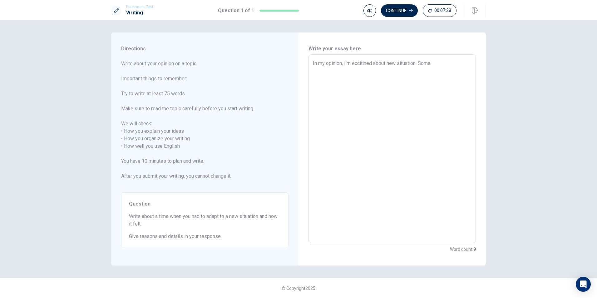
type textarea "In my opinion, I'm excitined about new situation. Someo"
type textarea "x"
type textarea "In my opinion, I'm excitined about new situation. Someon"
type textarea "x"
type textarea "In my opinion, I'm excitined about new situation. Someone"
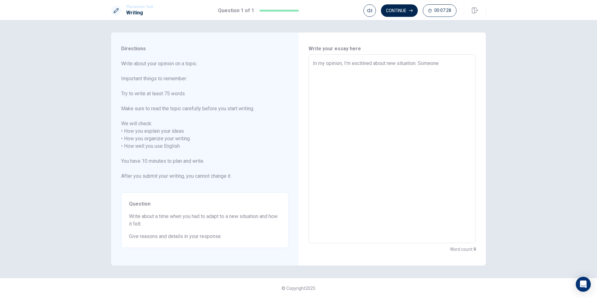
type textarea "x"
type textarea "In my opinion, I'm excitined about new situation. Someone"
type textarea "x"
type textarea "In my opinion, I'm excitined about new situation. Someone t"
type textarea "x"
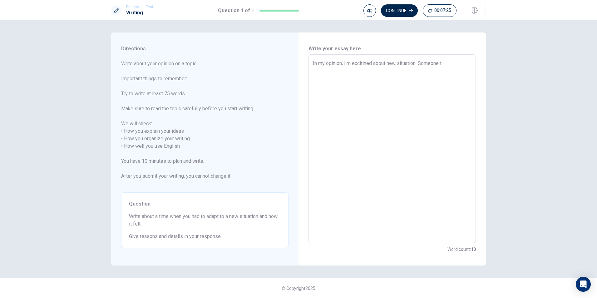
type textarea "In my opinion, I'm excitined about new situation. Someone th"
type textarea "x"
type textarea "In my opinion, I'm excitined about new situation. Someone thi"
type textarea "x"
type textarea "In my opinion, I'm excitined about new situation. Someone thin"
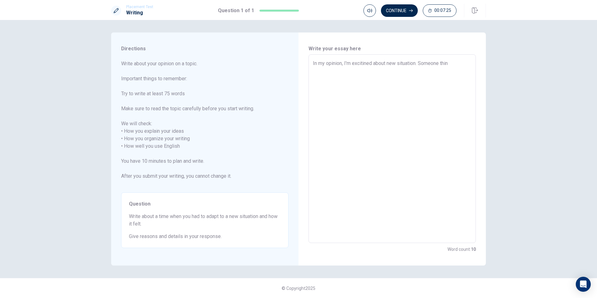
type textarea "x"
type textarea "In my opinion, I'm excitined about new situation. Someone think"
type textarea "x"
type textarea "In my opinion, I'm excitined about new situation. Someone think"
type textarea "x"
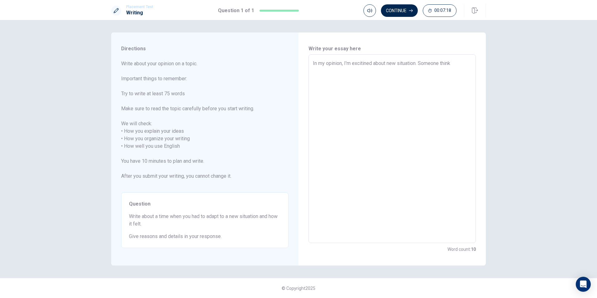
type textarea "In my opinion, I'm excitined about new situation. Someone think t"
type textarea "x"
type textarea "In my opinion, I'm excitined about new situation. Someone think th"
type textarea "x"
type textarea "In my opinion, I'm excitined about new situation. Someone think tha"
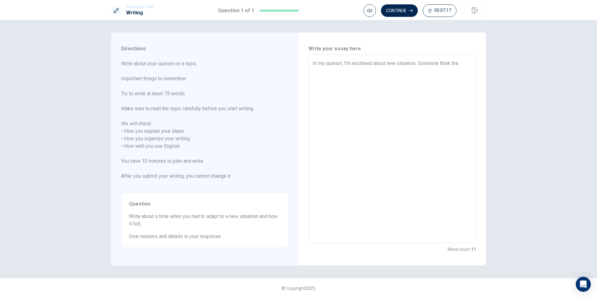
type textarea "x"
type textarea "In my opinion, I'm excitined about new situation. Someone think that"
type textarea "x"
type textarea "In my opinion, I'm excitined about new situation. Someone think tha"
type textarea "x"
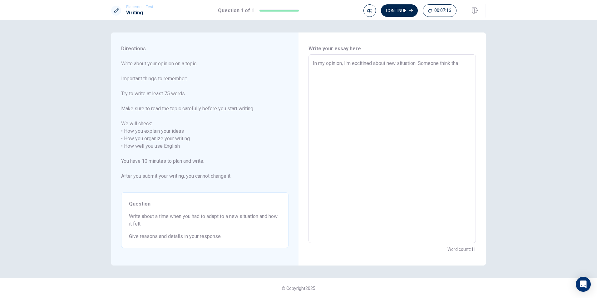
type textarea "In my opinion, I'm excitined about new situation. Someone think th"
type textarea "x"
type textarea "In my opinion, I'm excitined about new situation. Someone think t"
type textarea "x"
type textarea "In my opinion, I'm excitined about new situation. Someone think"
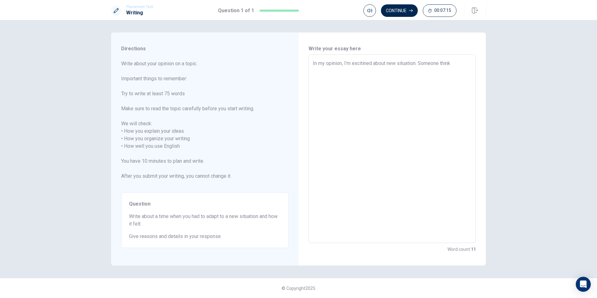
type textarea "x"
type textarea "In my opinion, I'm excitined about new situation. Someone think"
type textarea "x"
type textarea "In my opinion, I'm excitined about new situation. Someone thin"
type textarea "x"
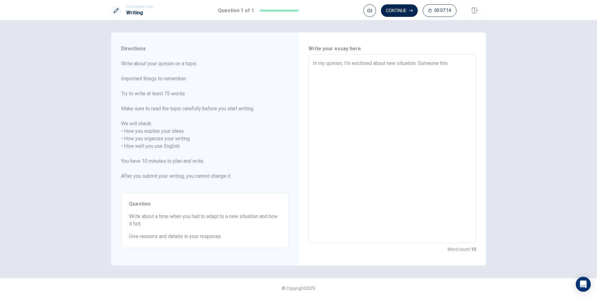
type textarea "In my opinion, I'm excitined about new situation. Someone thi"
type textarea "x"
type textarea "In my opinion, I'm excitined about new situation. Someone th"
type textarea "x"
type textarea "In my opinion, I'm excitined about new situation. Someone t"
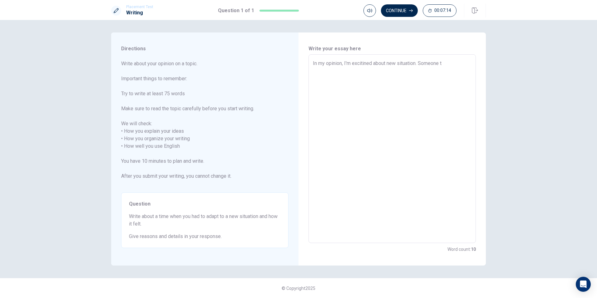
type textarea "x"
type textarea "In my opinion, I'm excitined about new situation. Someone"
type textarea "x"
type textarea "In my opinion, I'm excitined about new situation. Someone g"
type textarea "x"
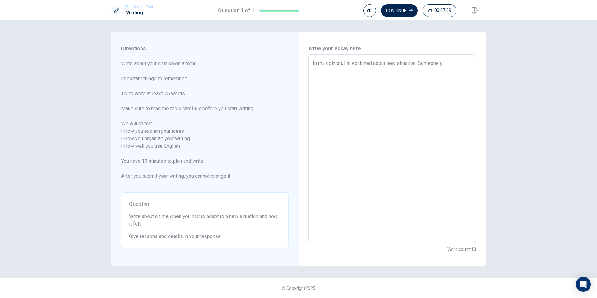
type textarea "In my opinion, I'm excitined about new situation. Someone ge"
type textarea "x"
type textarea "In my opinion, I'm excitined about new situation. Someone get"
click at [297, 63] on textarea "In my opinion, I'm excitined about new situation. Someone gets nervus that situ…" at bounding box center [392, 149] width 159 height 178
click at [297, 70] on textarea "In my opinion, I'm excitined about new situation. It might be nervus that situa…" at bounding box center [392, 149] width 159 height 178
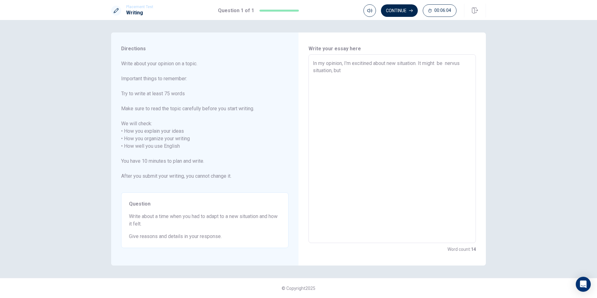
click at [297, 70] on textarea "In my opinion, I'm excitined about new situation. It might be nervus situation,…" at bounding box center [392, 149] width 159 height 178
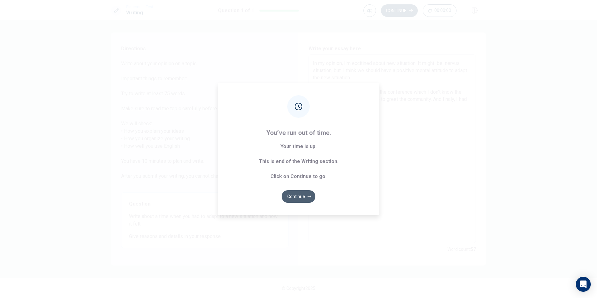
click at [297, 193] on button "Continue" at bounding box center [299, 196] width 34 height 12
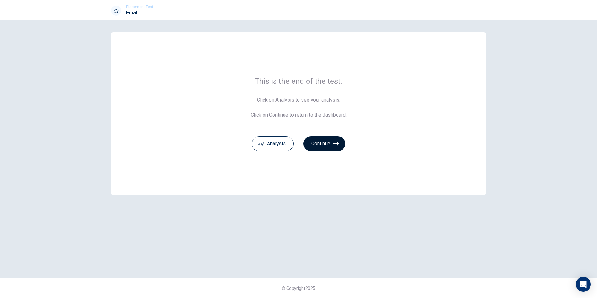
click at [297, 142] on button "Continue" at bounding box center [325, 143] width 42 height 15
